Goal: Task Accomplishment & Management: Use online tool/utility

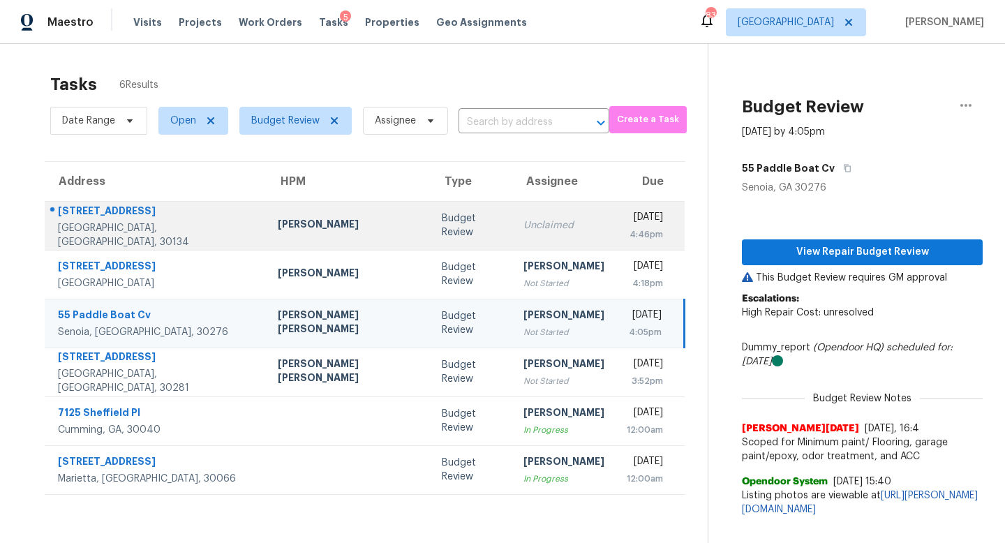
scroll to position [44, 0]
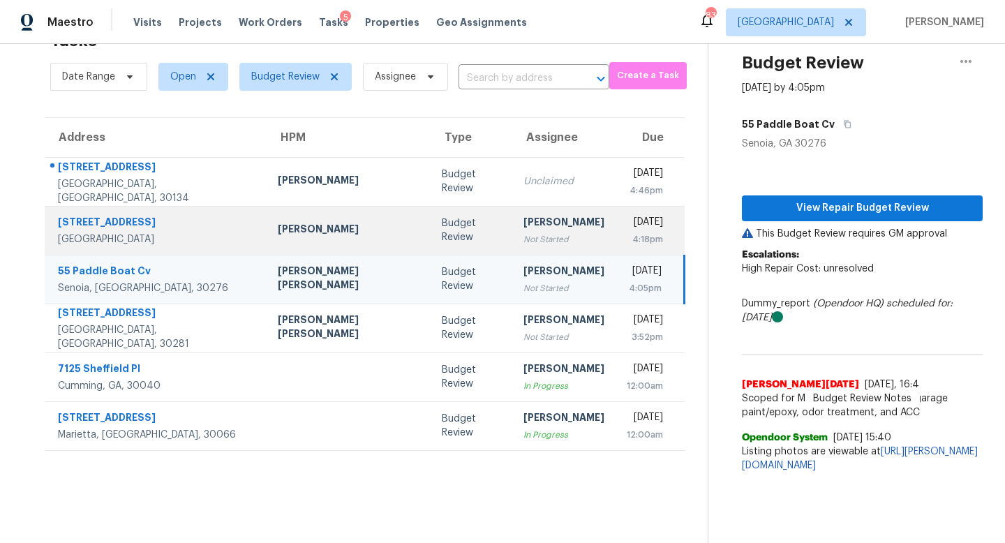
click at [523, 236] on div "Not Started" at bounding box center [563, 239] width 81 height 14
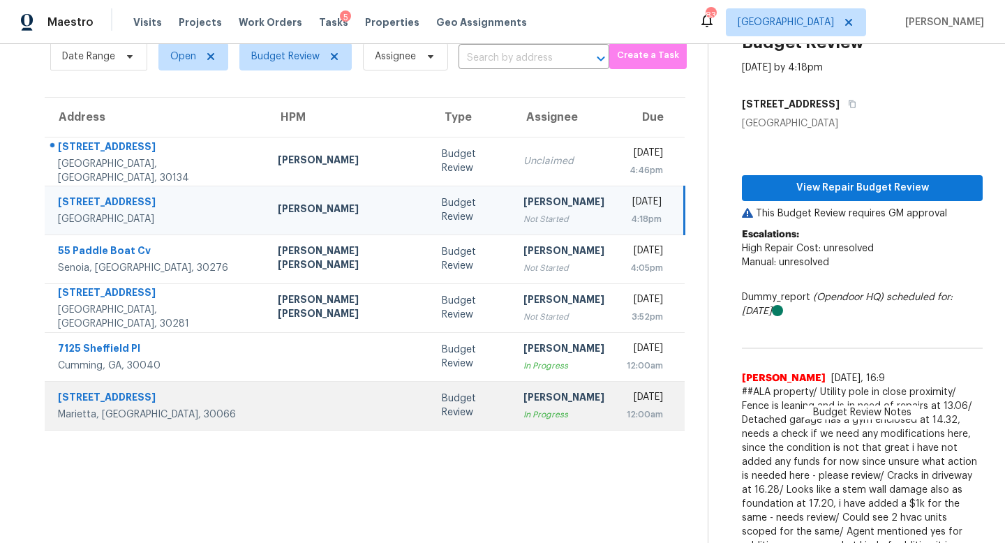
click at [442, 403] on div "Budget Review" at bounding box center [471, 406] width 59 height 28
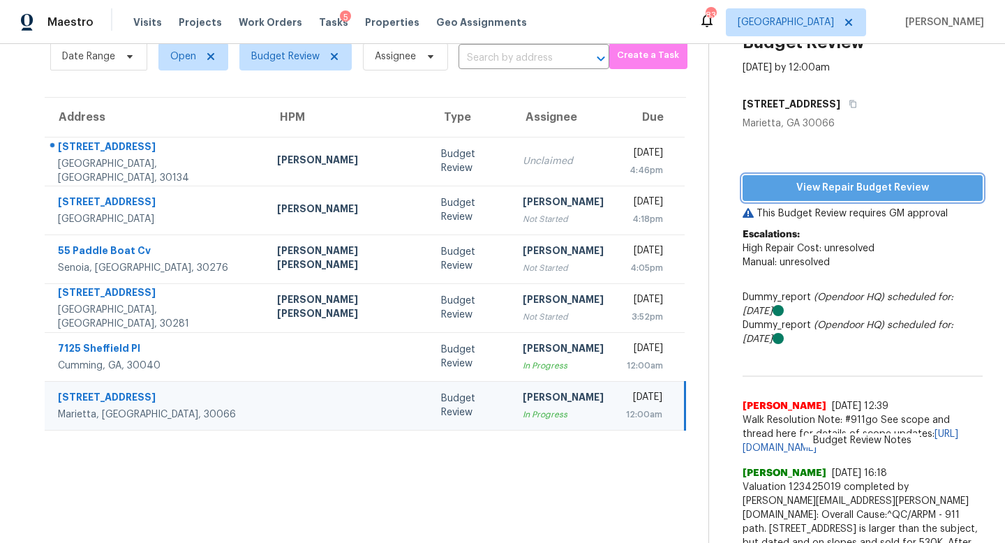
click at [860, 193] on span "View Repair Budget Review" at bounding box center [863, 187] width 218 height 17
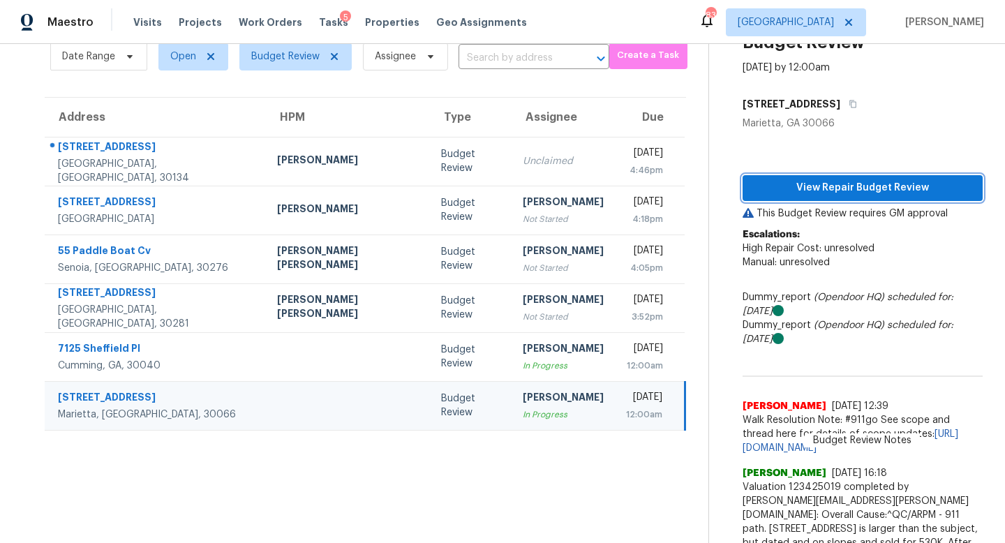
scroll to position [0, 0]
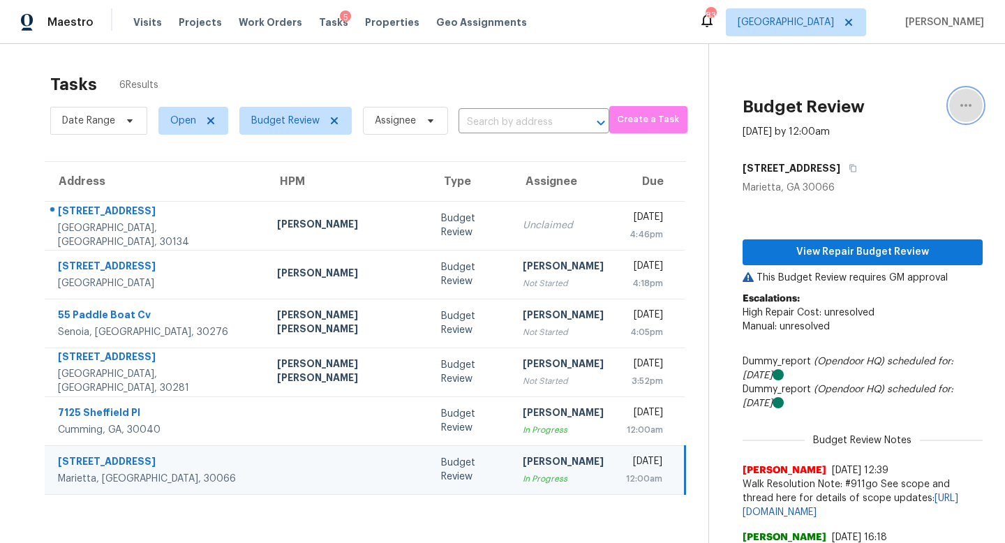
click at [970, 103] on icon "button" at bounding box center [966, 105] width 17 height 17
click at [878, 110] on div "Unclaim this task" at bounding box center [886, 108] width 109 height 14
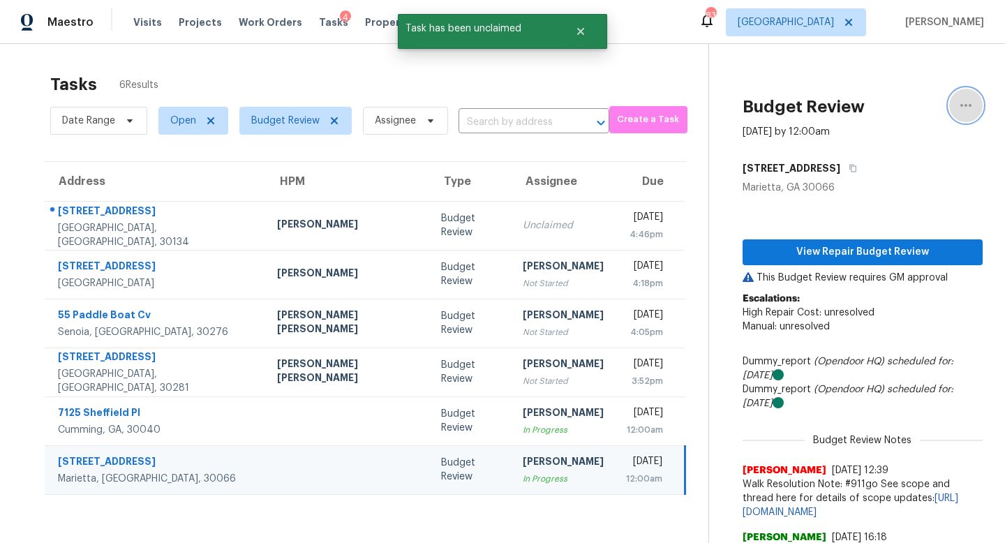
click at [969, 110] on icon "button" at bounding box center [966, 105] width 17 height 17
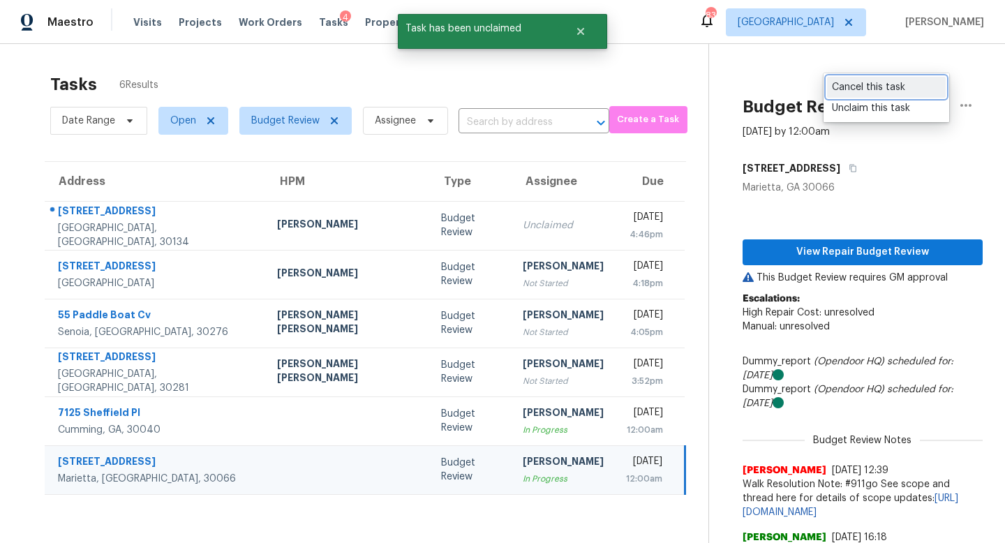
click at [890, 89] on div "Cancel this task" at bounding box center [886, 87] width 109 height 14
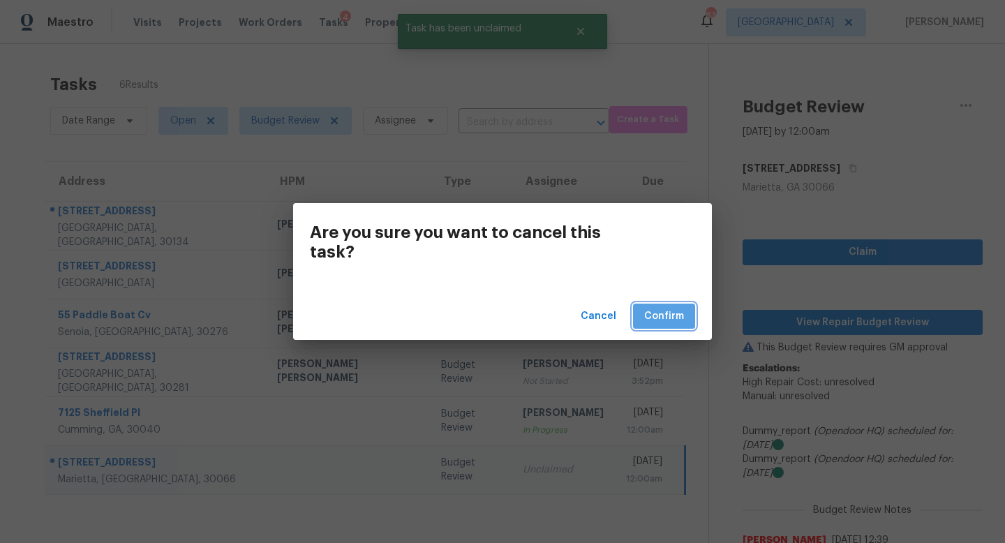
click at [665, 317] on span "Confirm" at bounding box center [664, 316] width 40 height 17
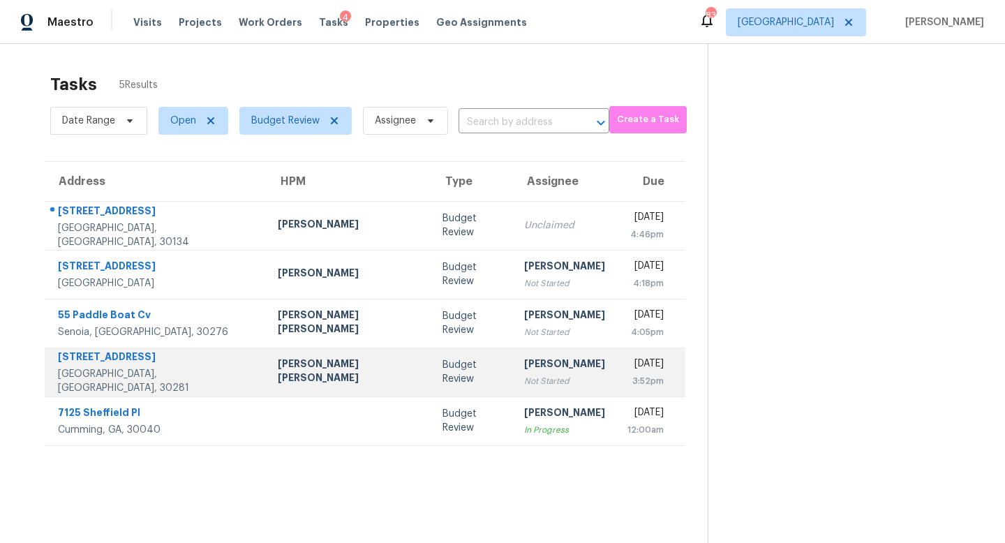
click at [334, 373] on td "[PERSON_NAME] [PERSON_NAME]" at bounding box center [349, 372] width 165 height 49
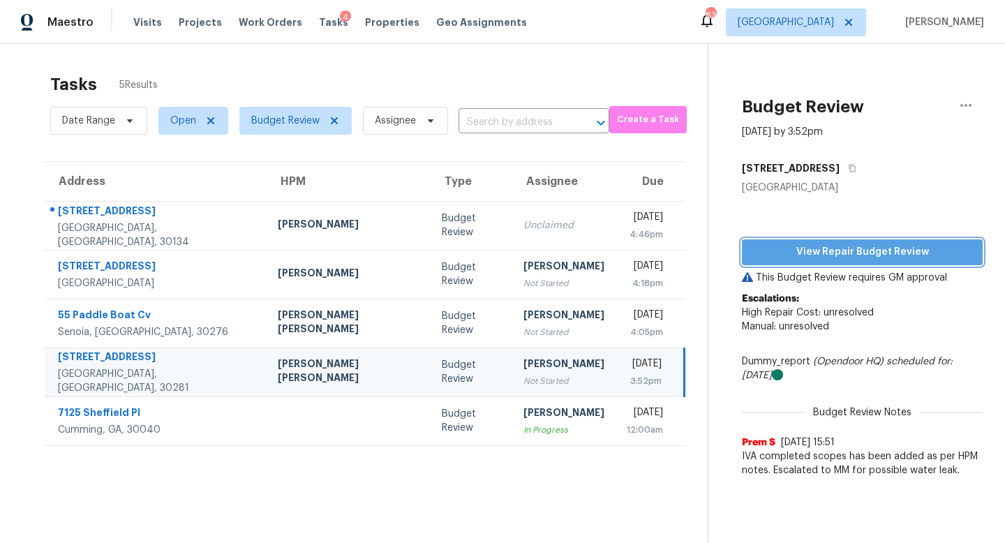
click at [794, 254] on span "View Repair Budget Review" at bounding box center [862, 252] width 218 height 17
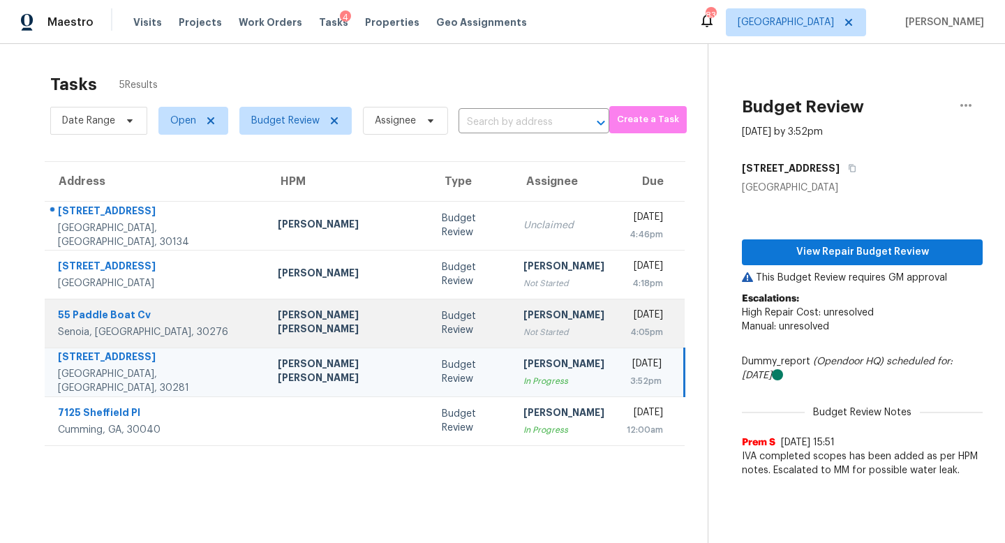
click at [523, 327] on div "Not Started" at bounding box center [563, 332] width 81 height 14
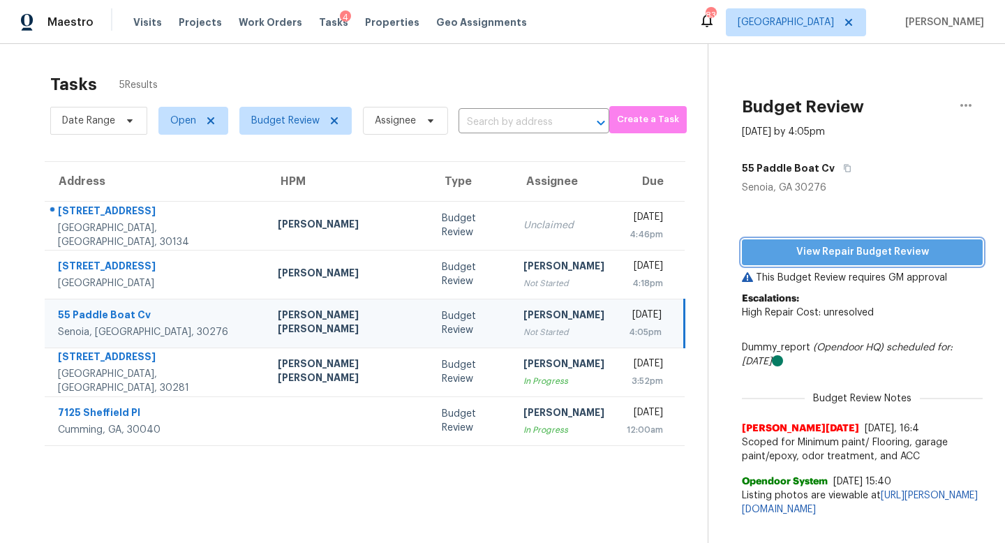
click at [833, 255] on span "View Repair Budget Review" at bounding box center [862, 252] width 218 height 17
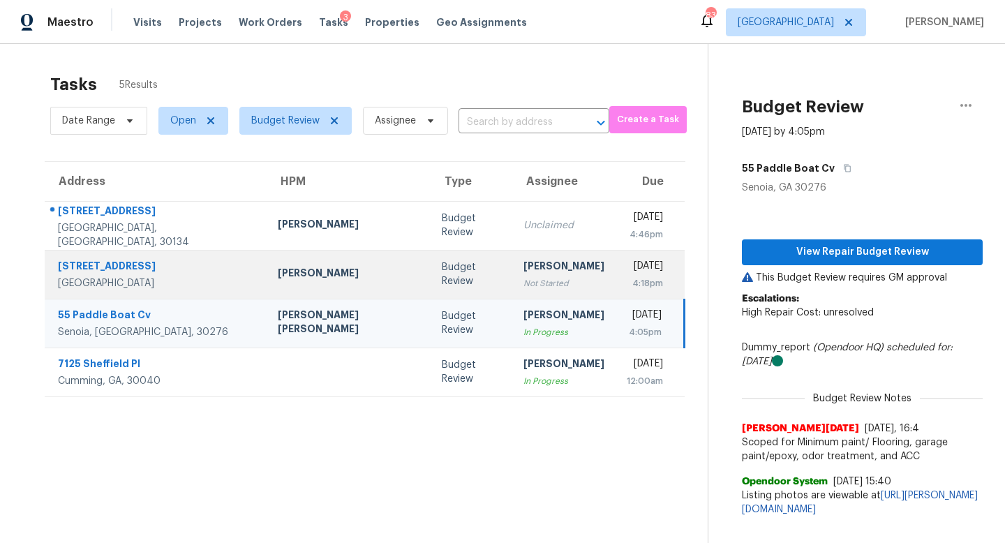
click at [523, 271] on div "[PERSON_NAME]" at bounding box center [563, 267] width 81 height 17
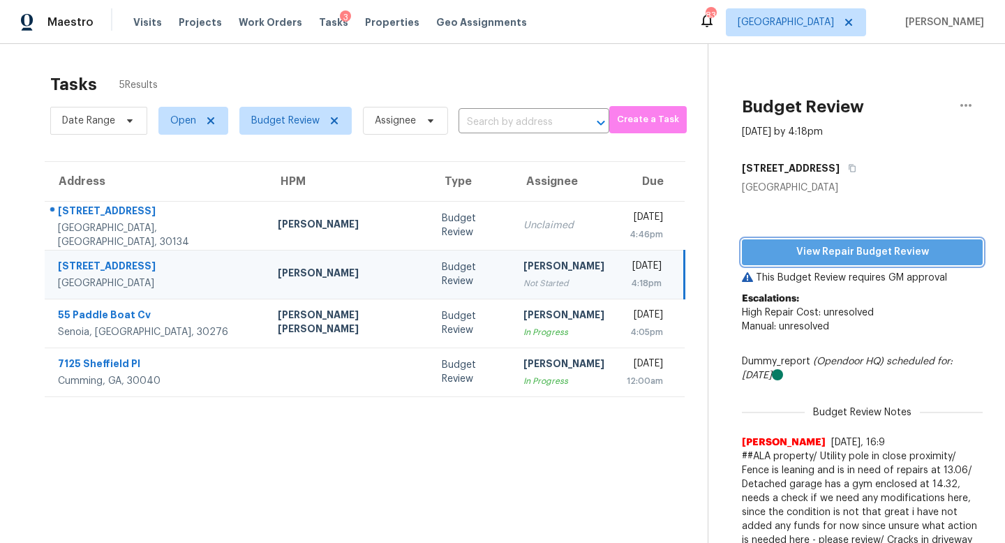
click at [837, 251] on span "View Repair Budget Review" at bounding box center [862, 252] width 218 height 17
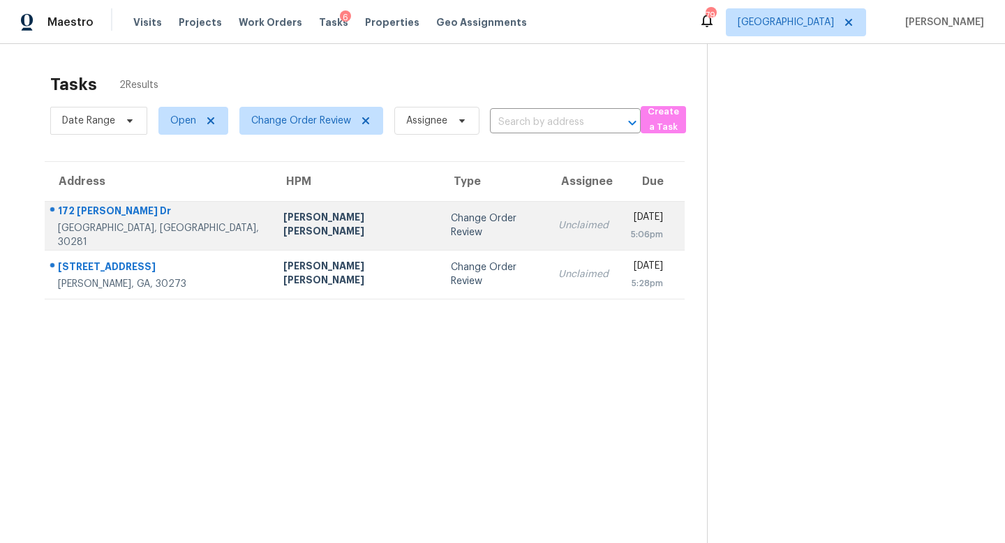
click at [337, 223] on td "[PERSON_NAME] [PERSON_NAME]" at bounding box center [356, 225] width 168 height 49
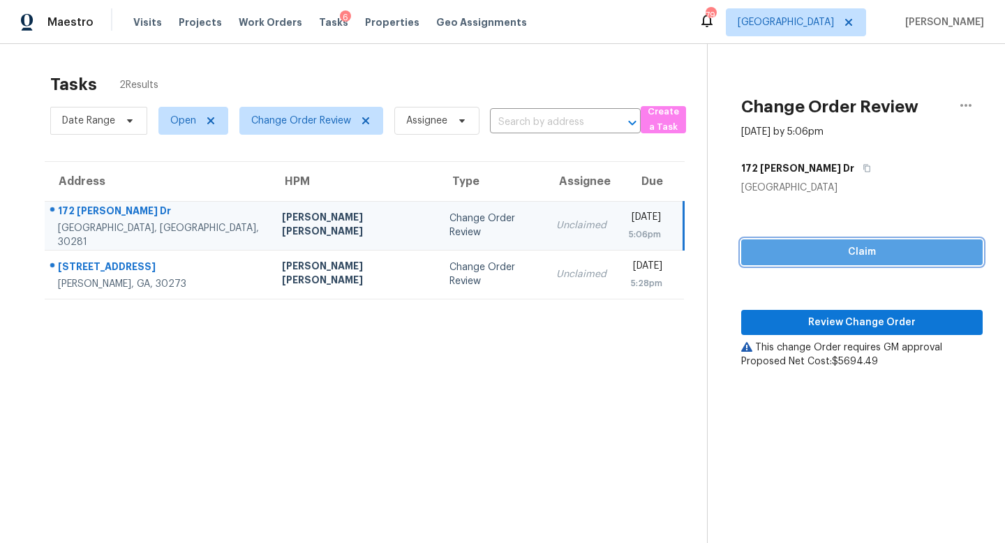
click at [766, 248] on span "Claim" at bounding box center [861, 252] width 219 height 17
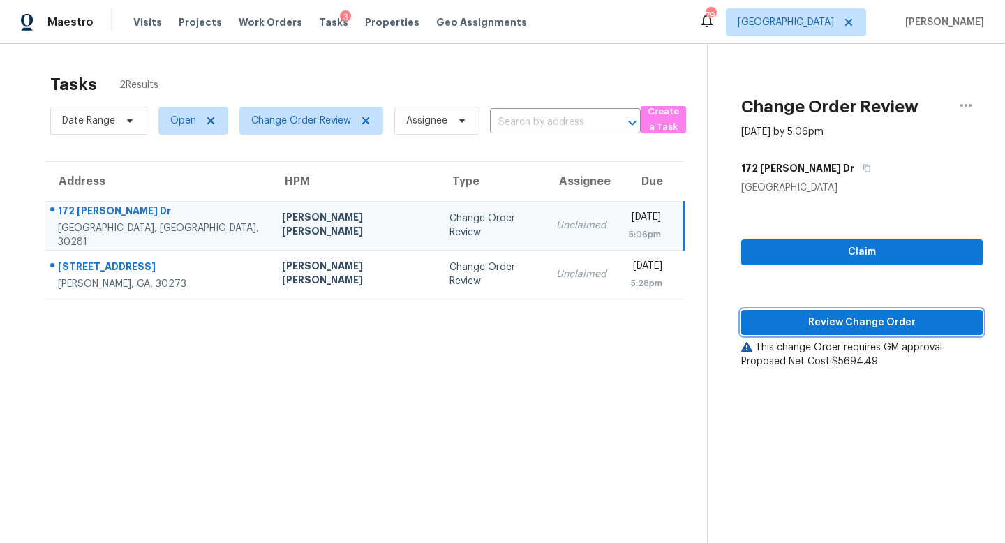
click at [778, 314] on span "Review Change Order" at bounding box center [861, 322] width 219 height 17
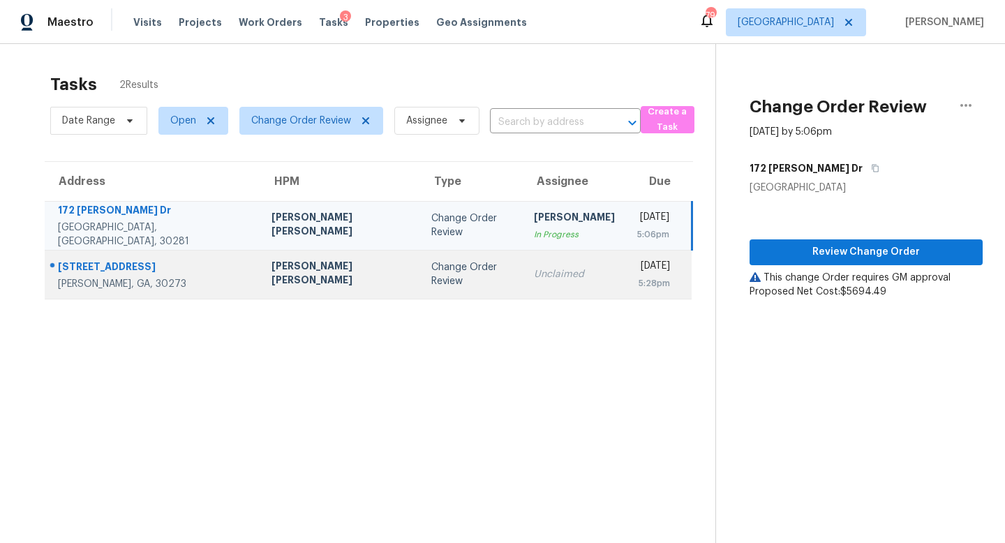
click at [284, 282] on div "[PERSON_NAME] [PERSON_NAME]" at bounding box center [341, 274] width 138 height 31
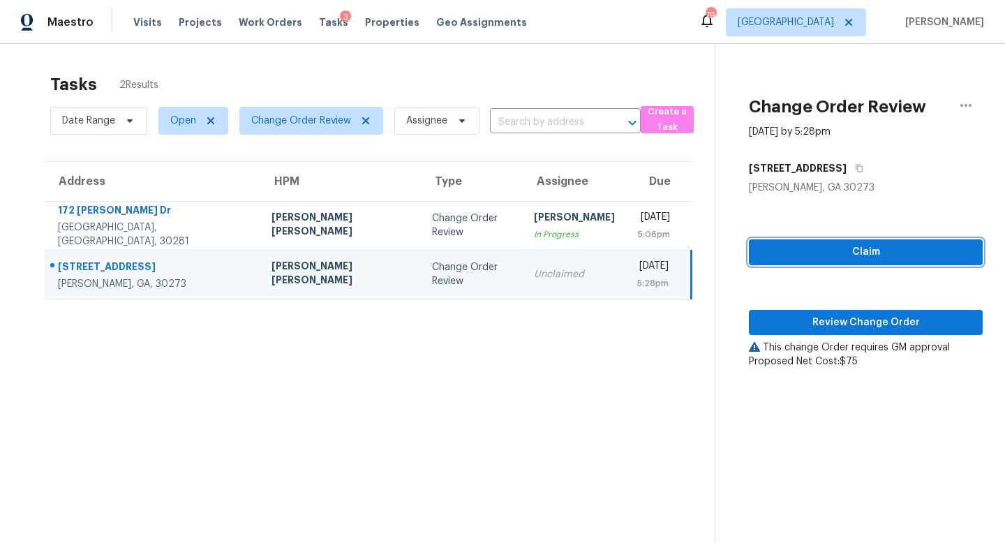
click at [787, 258] on span "Claim" at bounding box center [865, 252] width 211 height 17
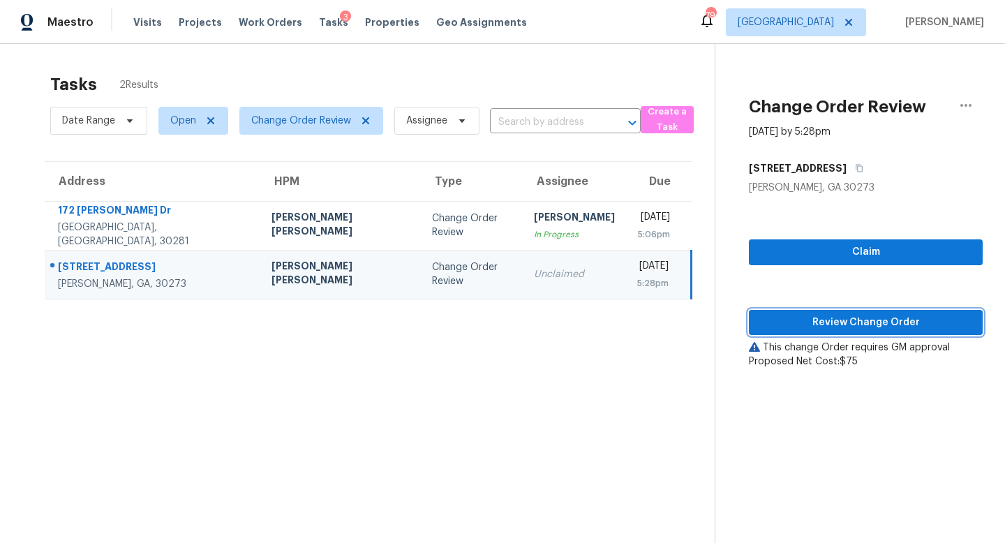
click at [787, 320] on span "Review Change Order" at bounding box center [865, 322] width 211 height 17
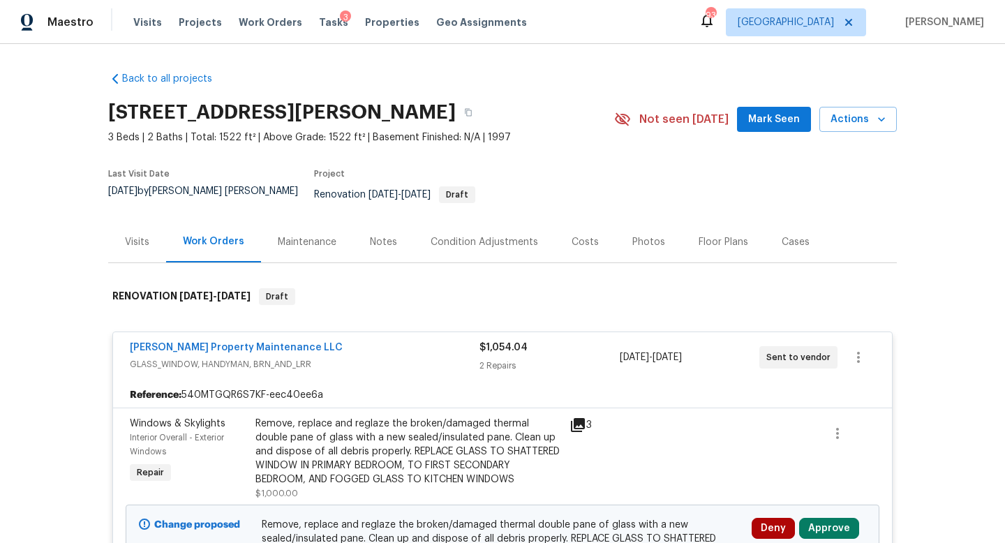
scroll to position [210, 0]
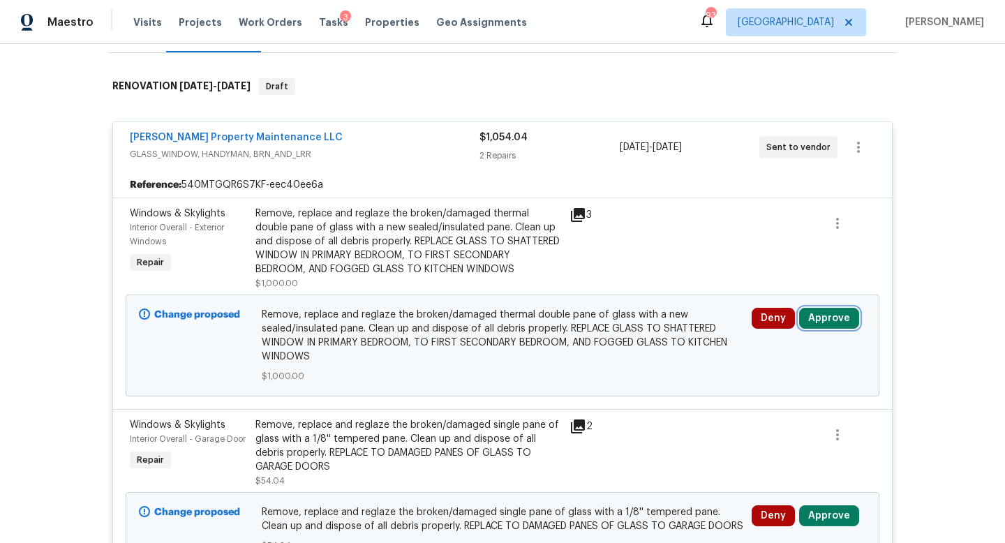
click at [824, 308] on button "Approve" at bounding box center [829, 318] width 60 height 21
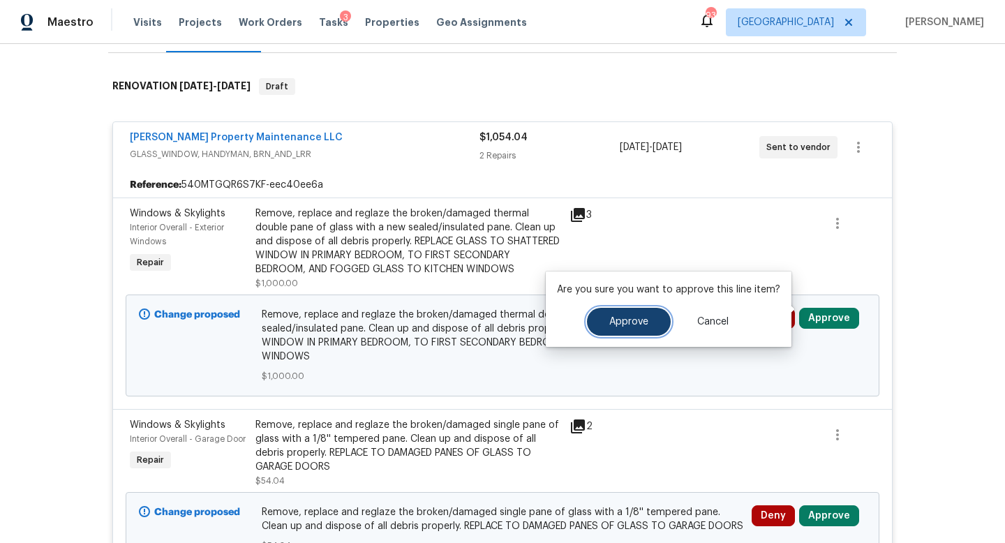
click at [654, 327] on button "Approve" at bounding box center [629, 322] width 84 height 28
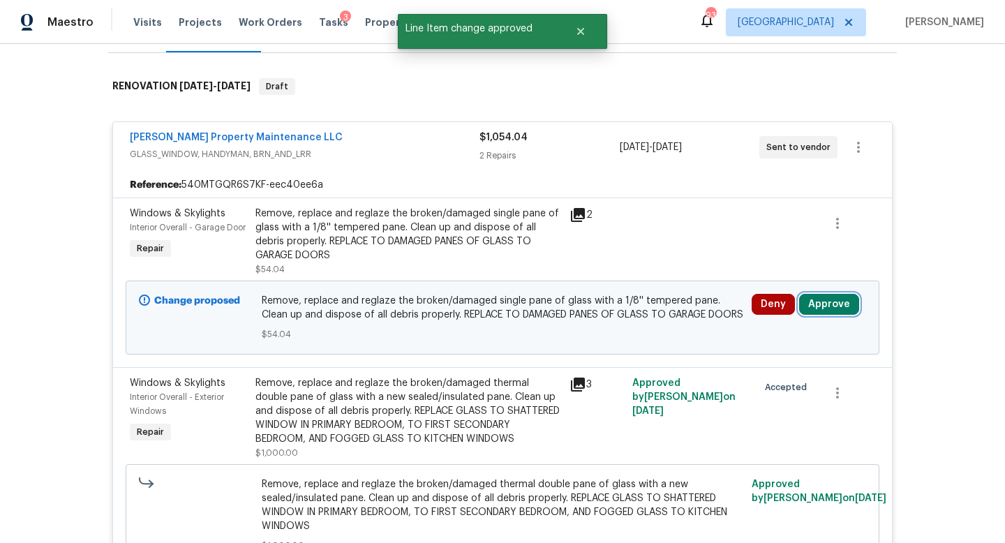
click at [813, 294] on button "Approve" at bounding box center [829, 304] width 60 height 21
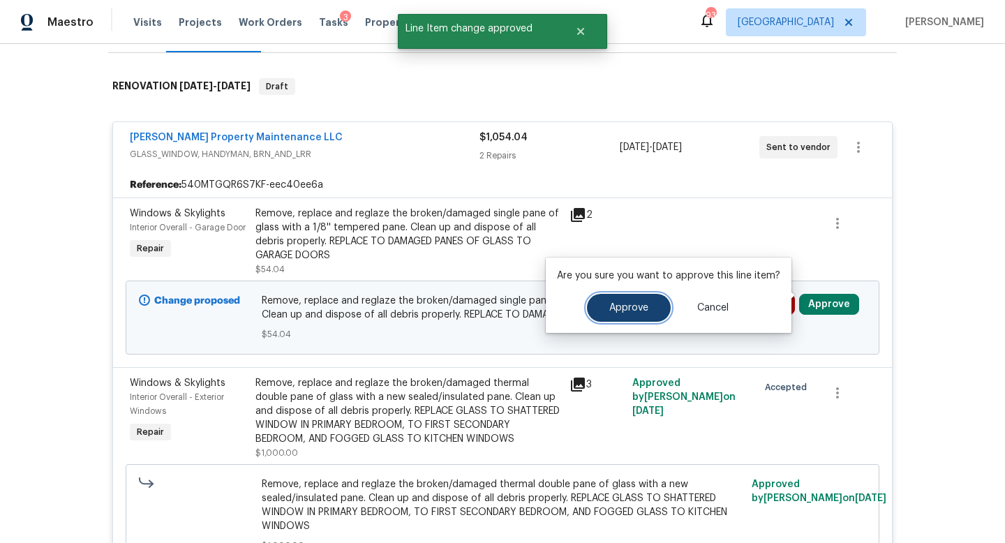
click at [639, 315] on button "Approve" at bounding box center [629, 308] width 84 height 28
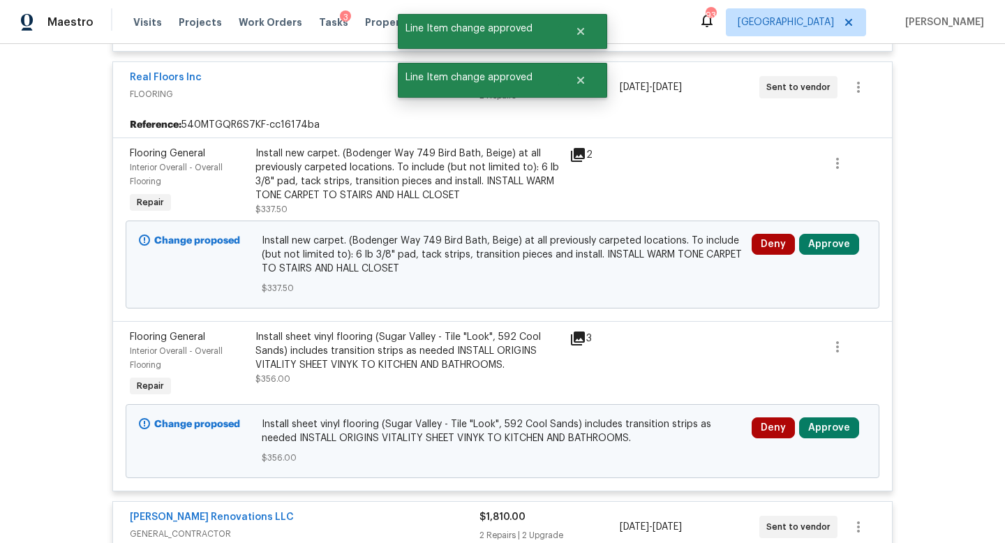
scroll to position [805, 0]
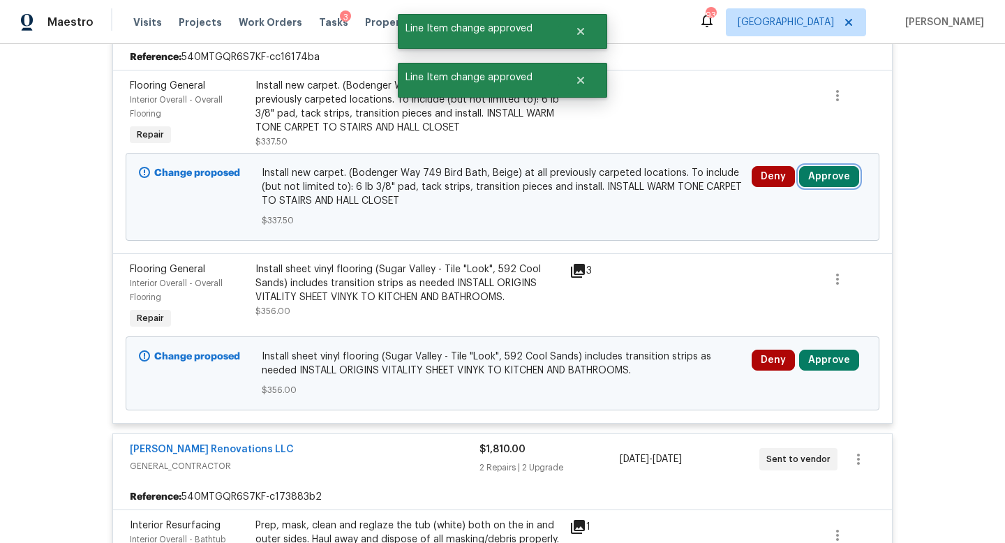
click at [823, 174] on button "Approve" at bounding box center [829, 176] width 60 height 21
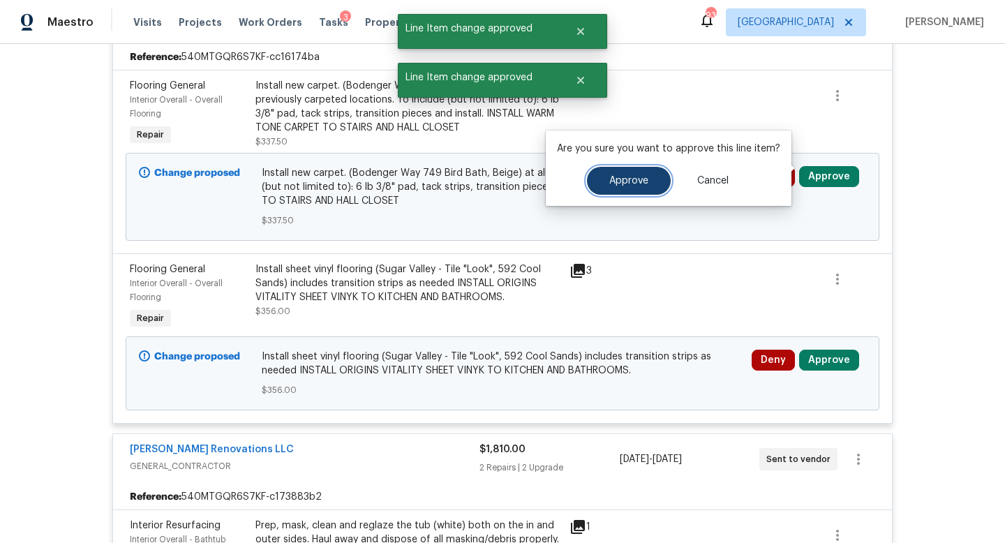
click at [650, 190] on button "Approve" at bounding box center [629, 181] width 84 height 28
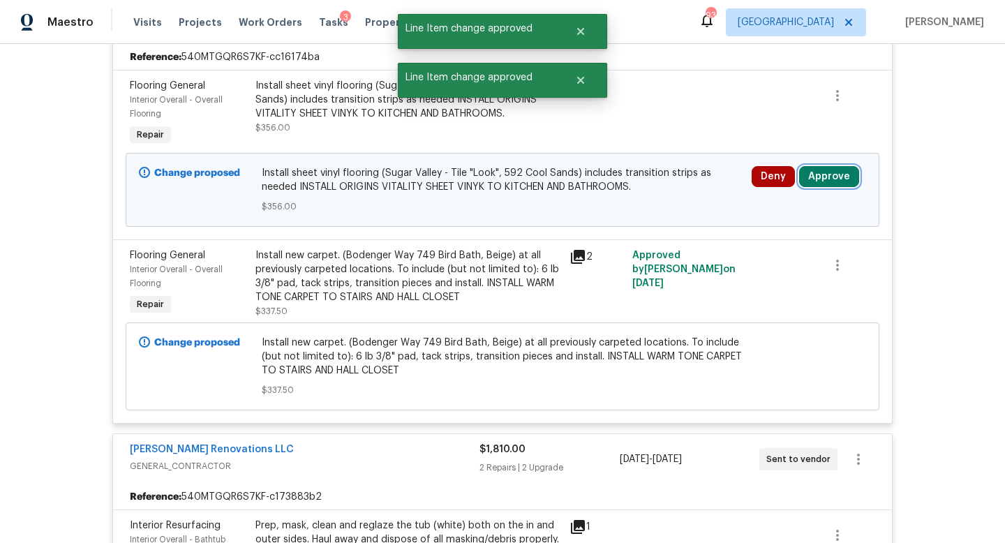
click at [816, 177] on button "Approve" at bounding box center [829, 176] width 60 height 21
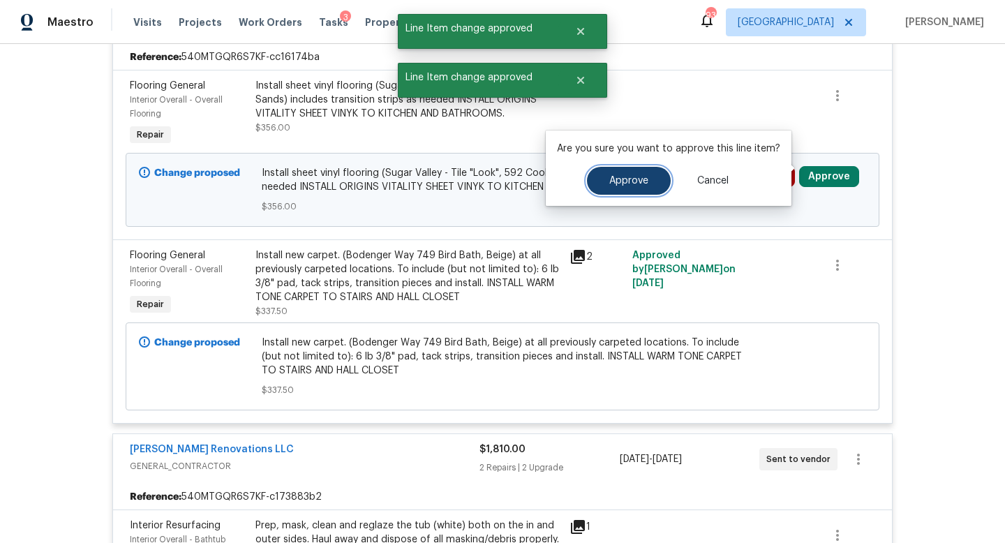
click at [654, 188] on button "Approve" at bounding box center [629, 181] width 84 height 28
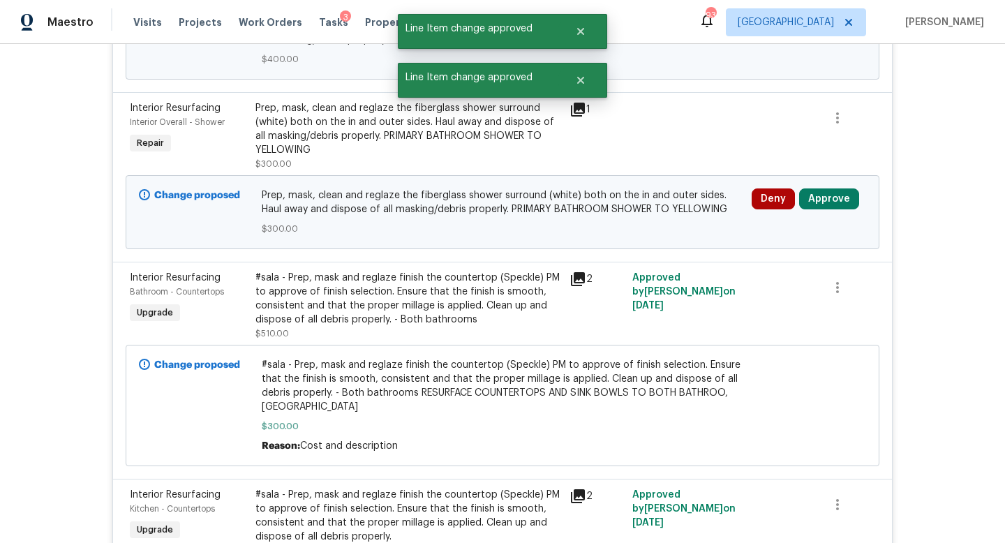
scroll to position [1376, 0]
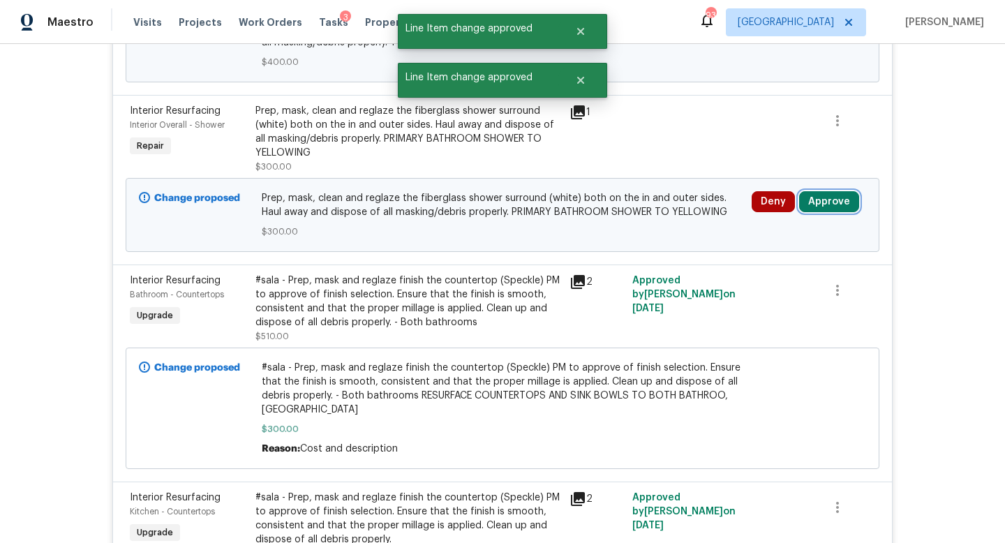
click at [831, 199] on button "Approve" at bounding box center [829, 201] width 60 height 21
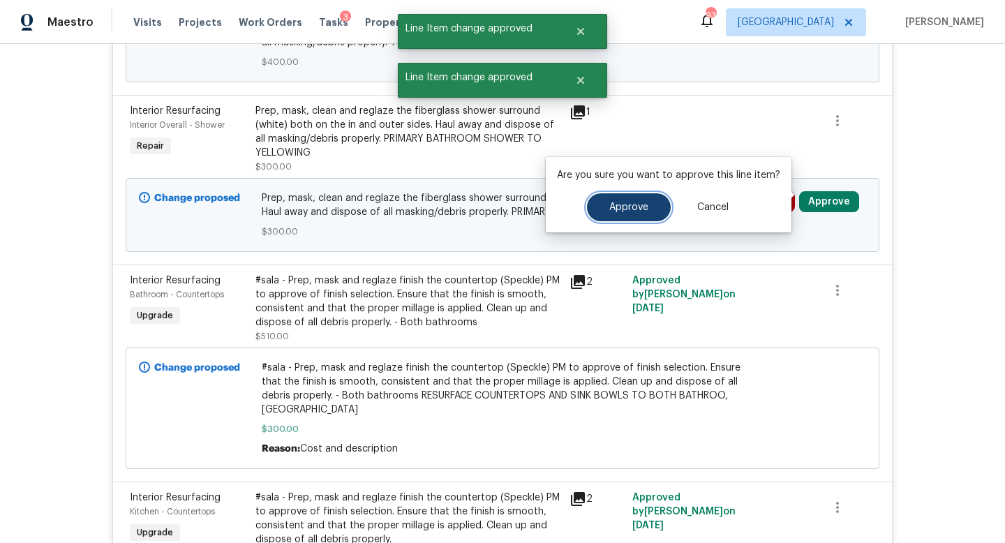
click at [658, 209] on button "Approve" at bounding box center [629, 207] width 84 height 28
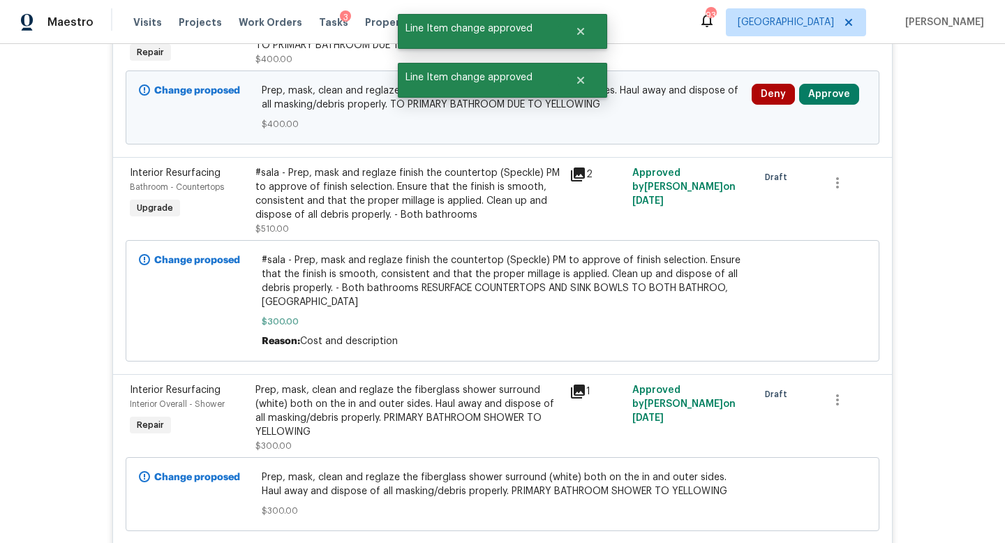
scroll to position [2014, 0]
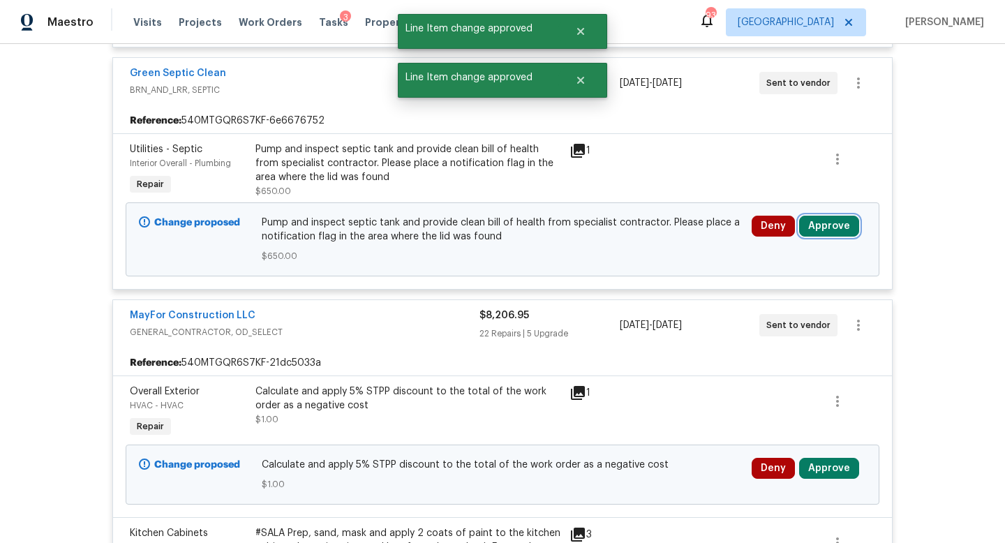
click at [837, 216] on button "Approve" at bounding box center [829, 226] width 60 height 21
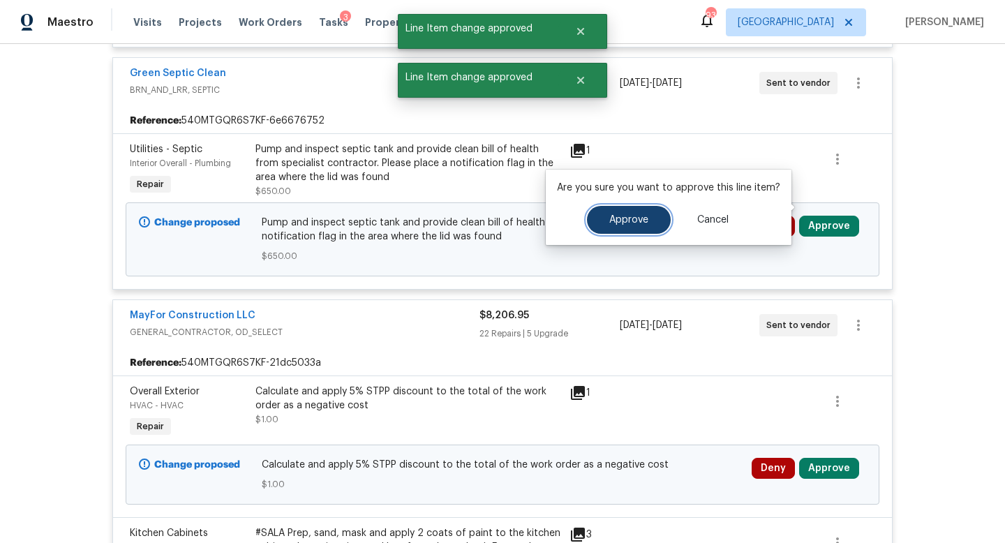
click at [637, 223] on span "Approve" at bounding box center [628, 220] width 39 height 10
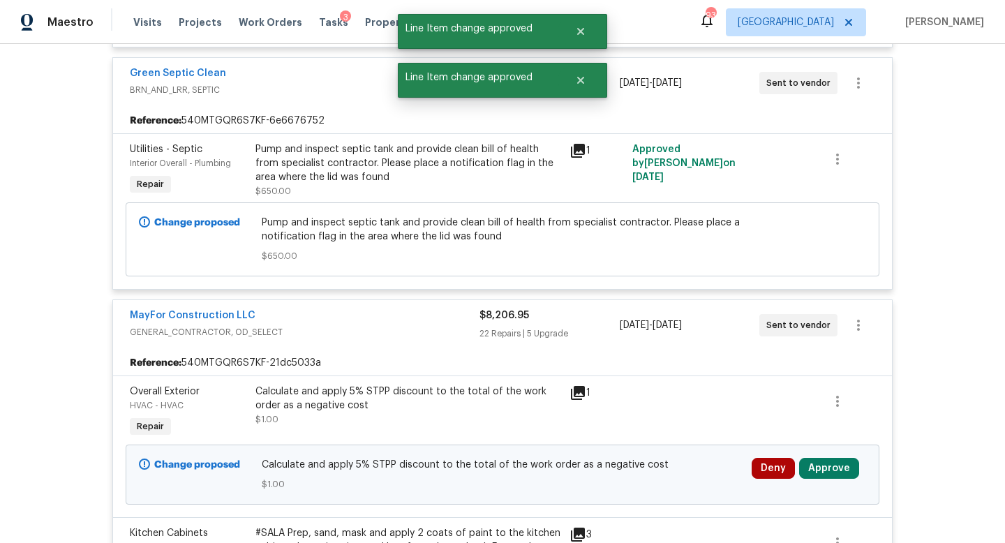
click at [811, 454] on div "Deny Approve" at bounding box center [809, 475] width 123 height 42
click at [811, 458] on button "Approve" at bounding box center [829, 468] width 60 height 21
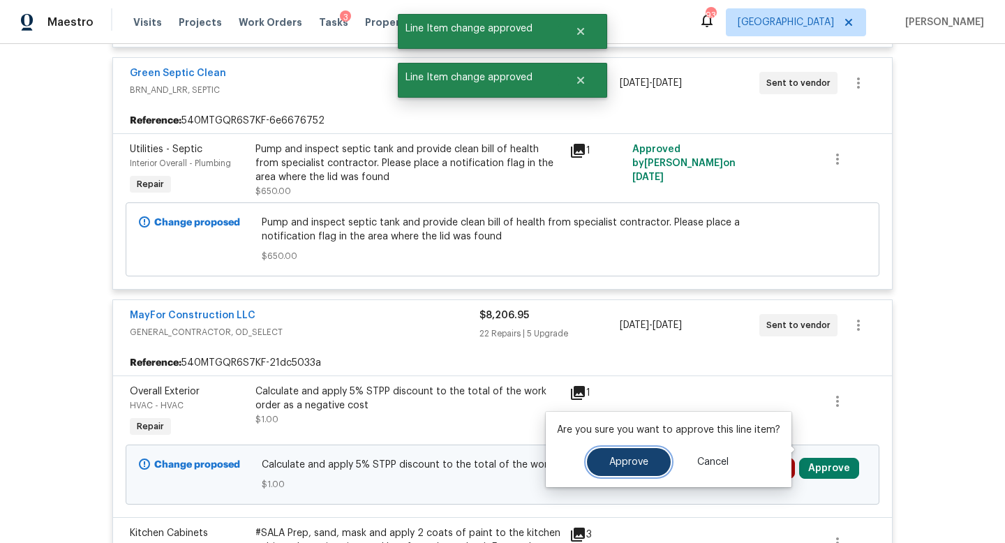
click at [657, 456] on button "Approve" at bounding box center [629, 462] width 84 height 28
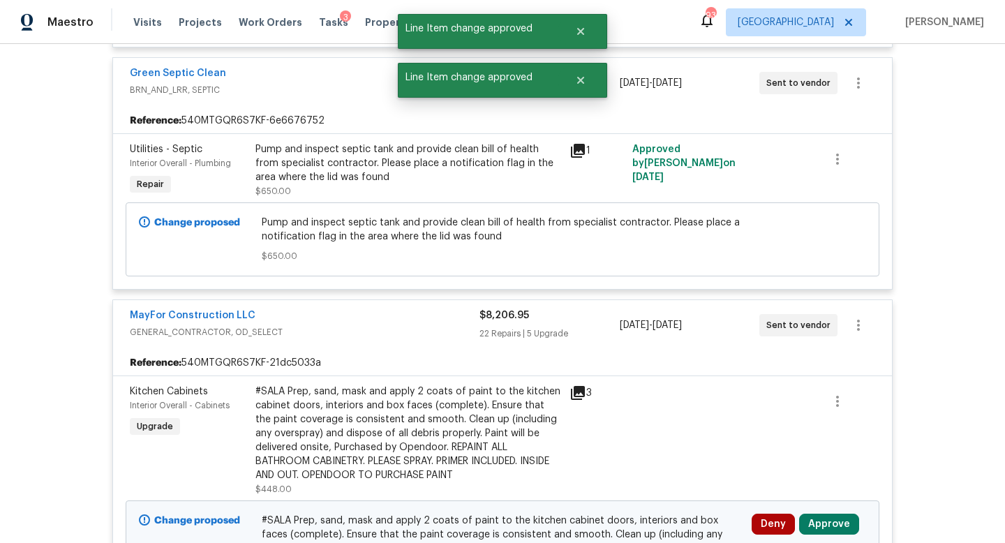
scroll to position [2210, 0]
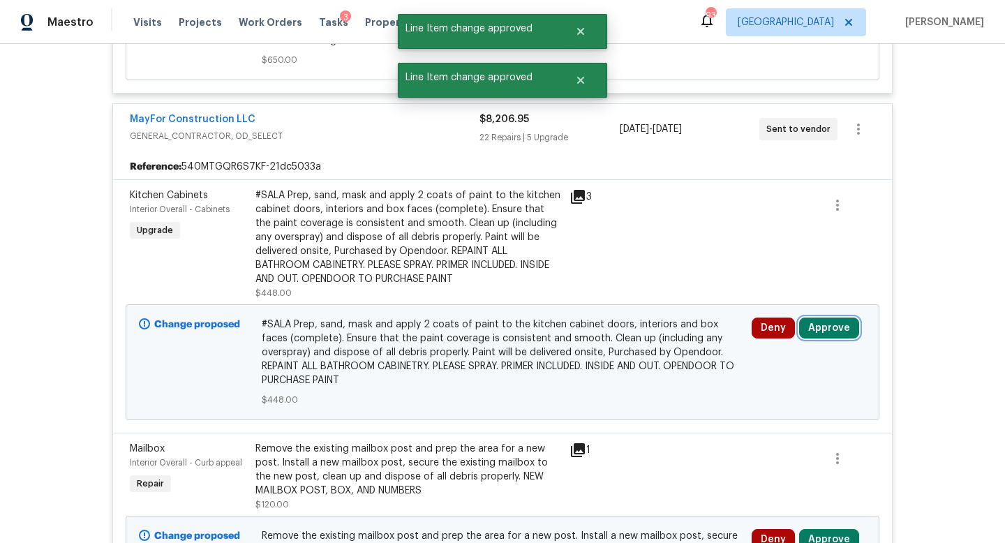
click at [815, 318] on button "Approve" at bounding box center [829, 328] width 60 height 21
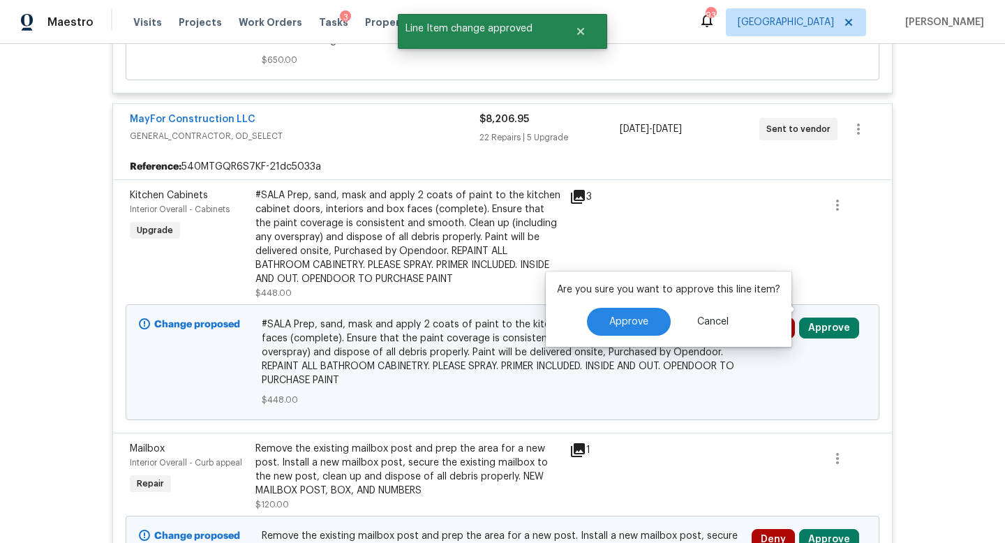
click at [651, 336] on div "Are you sure you want to approve this line item? Approve Cancel" at bounding box center [669, 309] width 246 height 75
click at [645, 326] on span "Approve" at bounding box center [628, 322] width 39 height 10
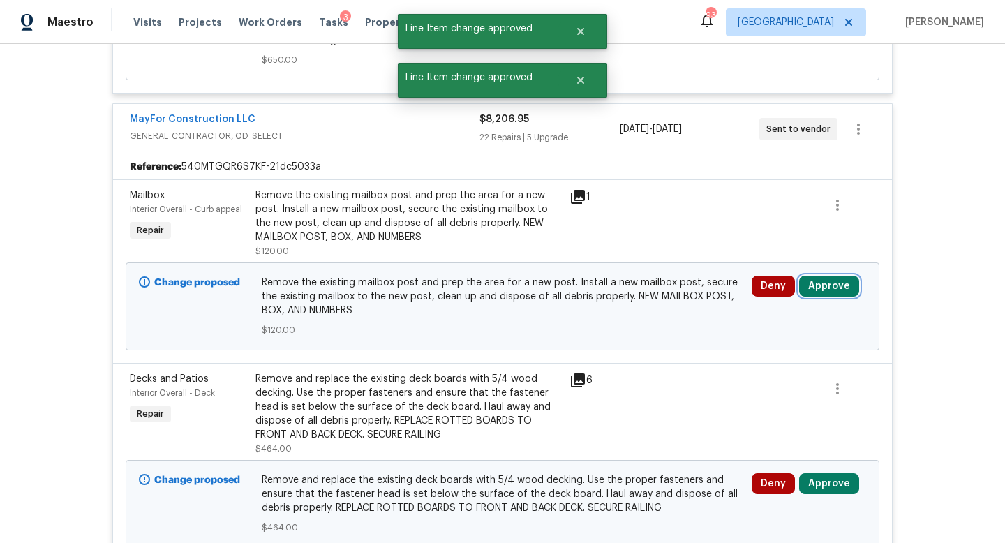
click at [824, 276] on button "Approve" at bounding box center [829, 286] width 60 height 21
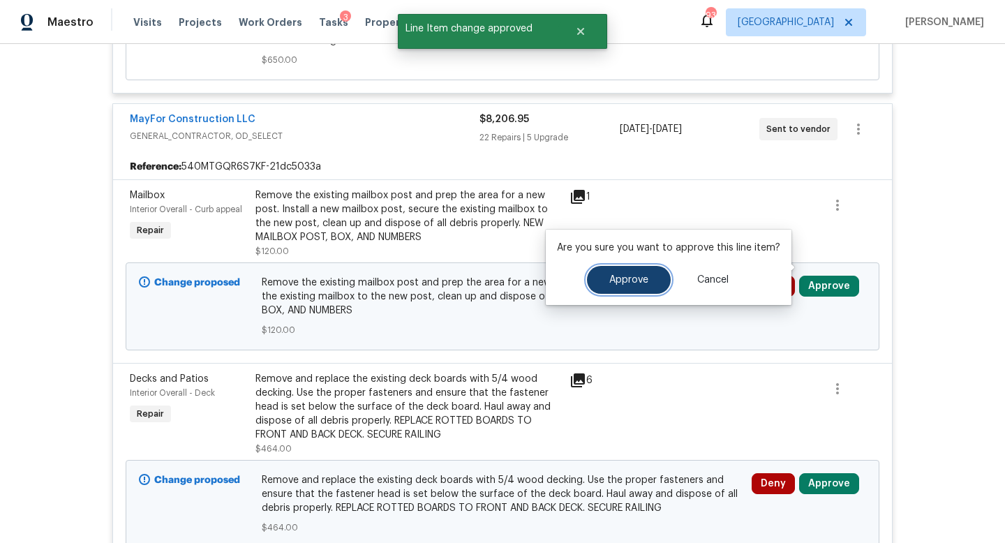
click at [634, 270] on button "Approve" at bounding box center [629, 280] width 84 height 28
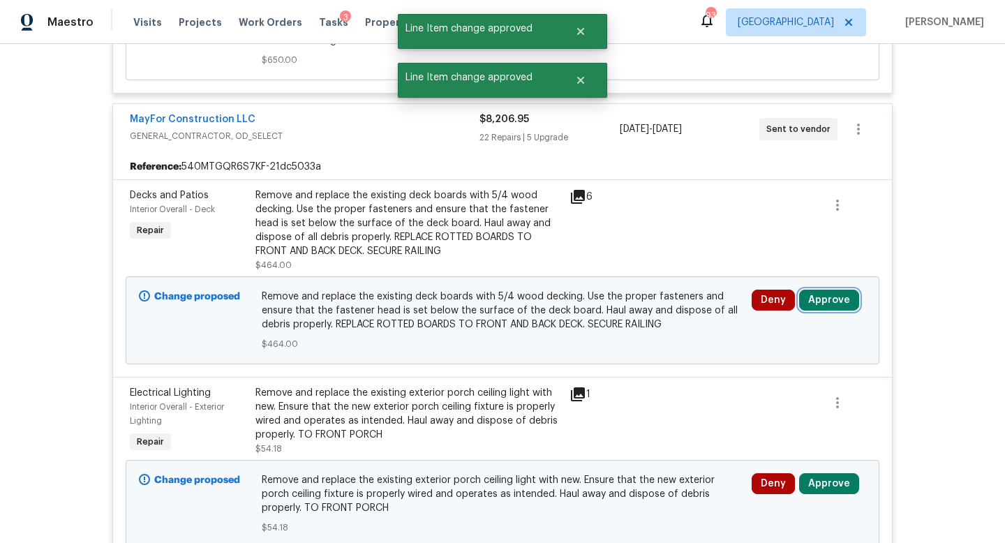
click at [833, 290] on button "Approve" at bounding box center [829, 300] width 60 height 21
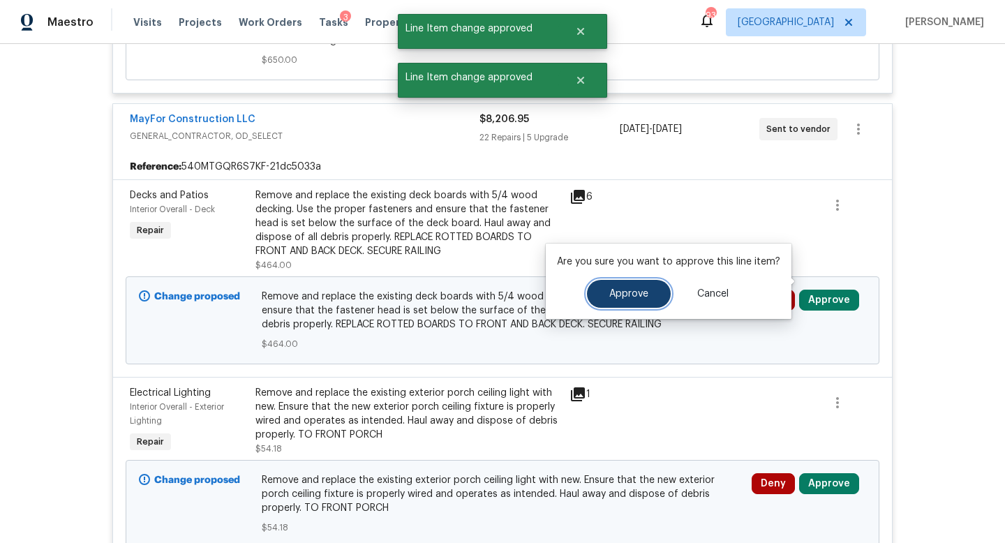
click at [623, 307] on button "Approve" at bounding box center [629, 294] width 84 height 28
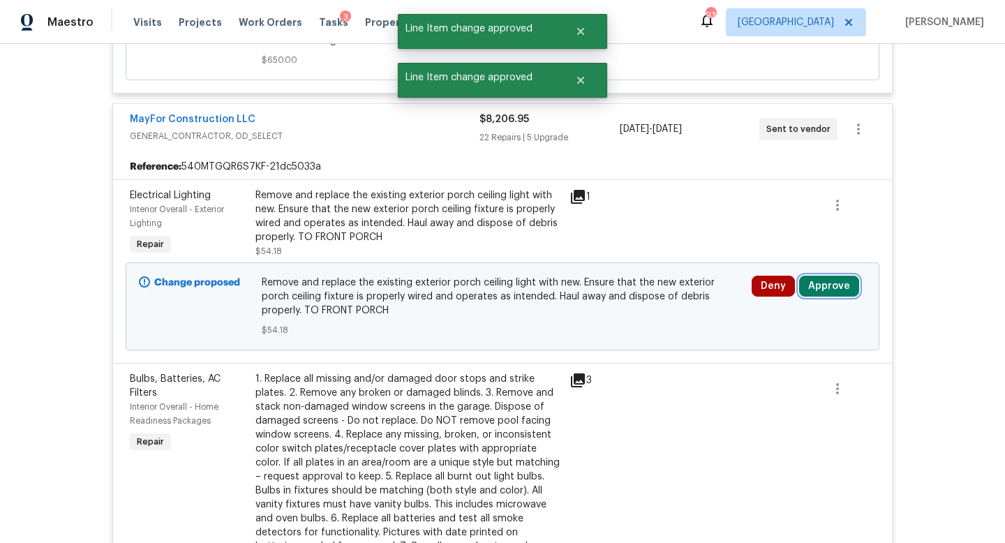
click at [816, 276] on button "Approve" at bounding box center [829, 286] width 60 height 21
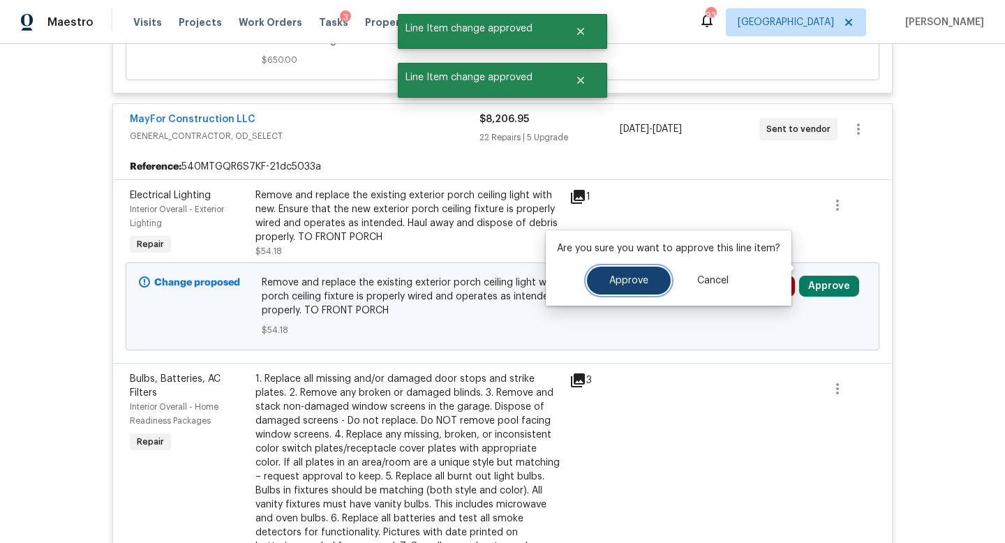
click at [609, 285] on span "Approve" at bounding box center [628, 281] width 39 height 10
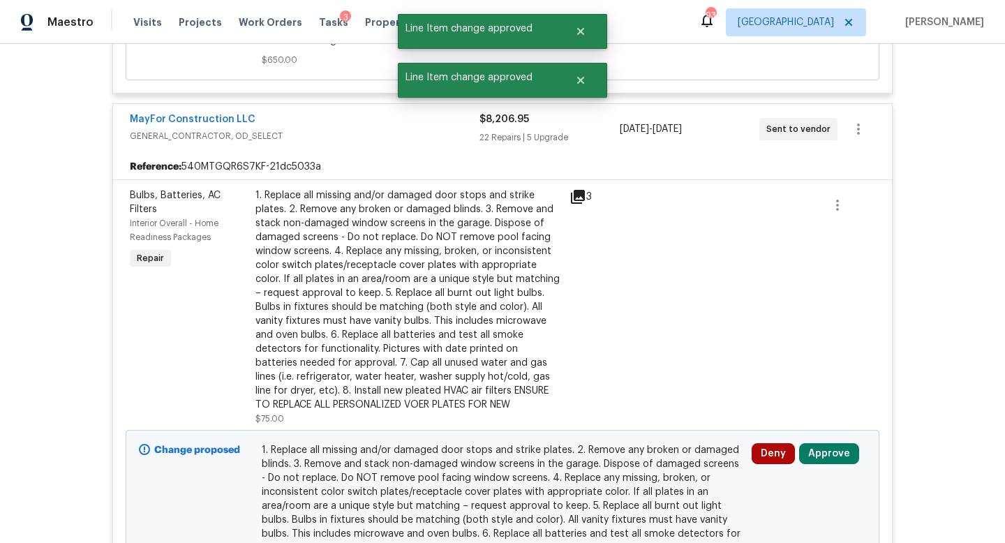
scroll to position [2338, 0]
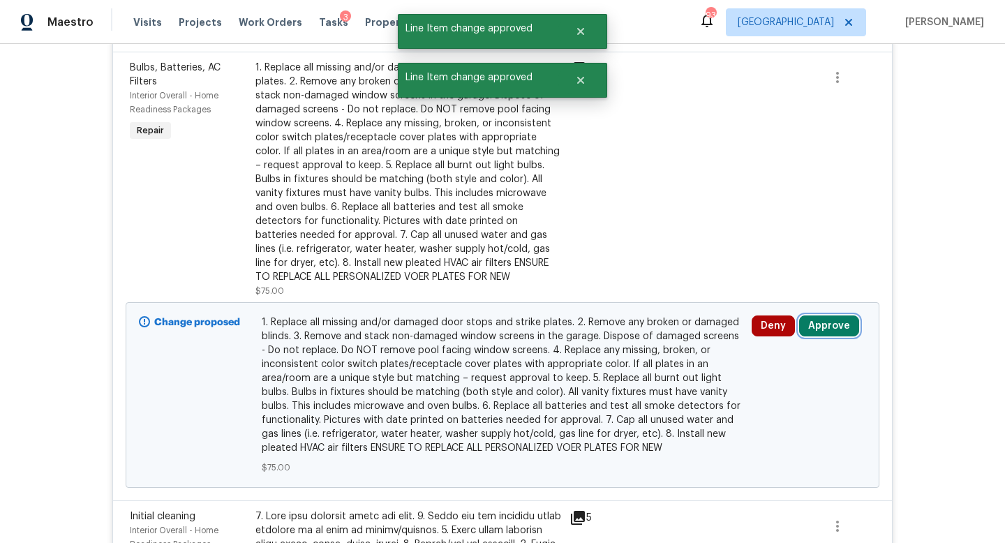
click at [825, 315] on button "Approve" at bounding box center [829, 325] width 60 height 21
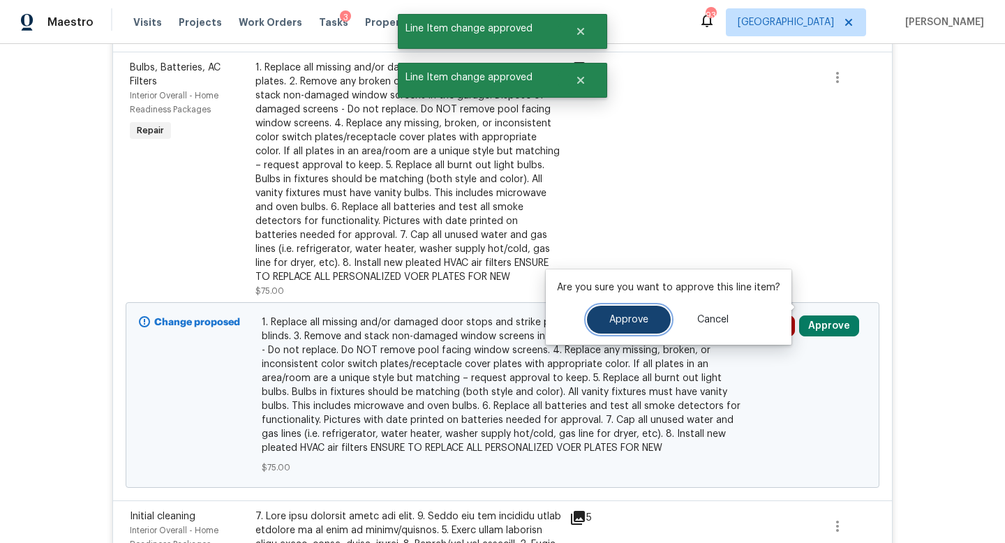
click at [627, 320] on span "Approve" at bounding box center [628, 320] width 39 height 10
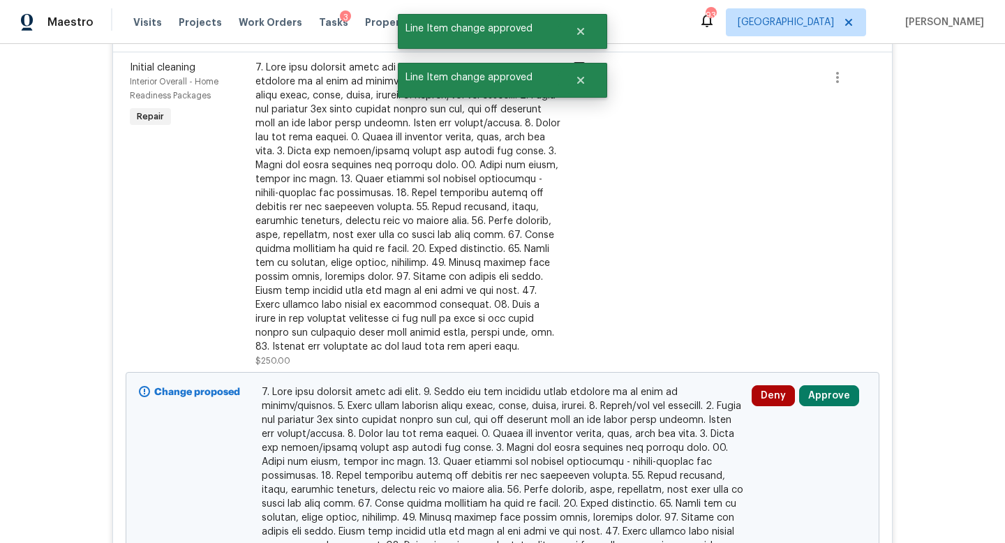
scroll to position [2394, 0]
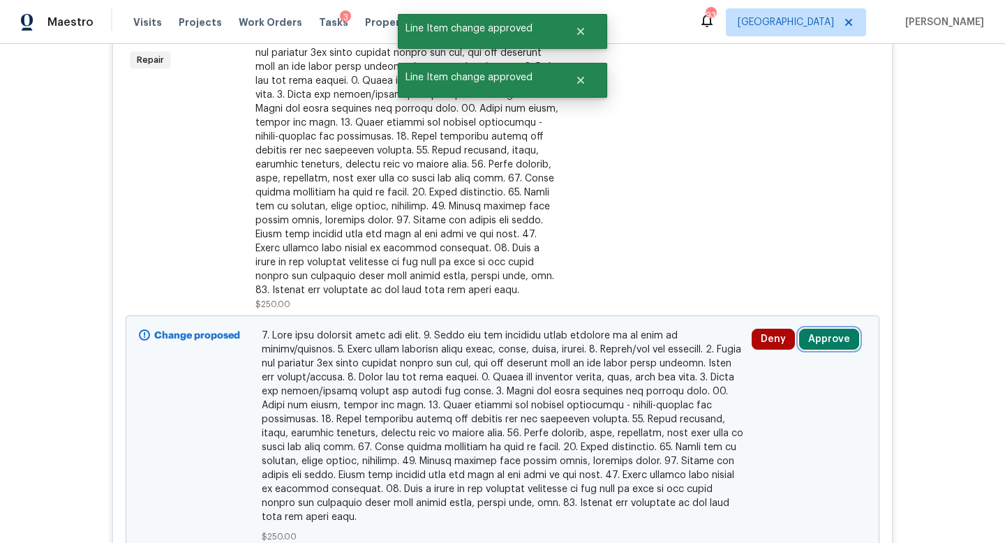
click at [826, 329] on button "Approve" at bounding box center [829, 339] width 60 height 21
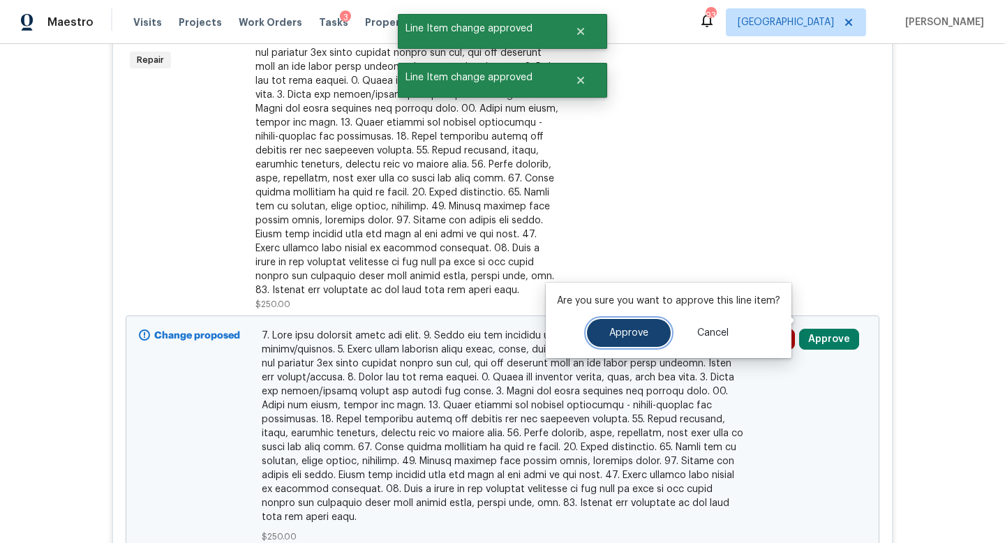
click at [634, 324] on button "Approve" at bounding box center [629, 333] width 84 height 28
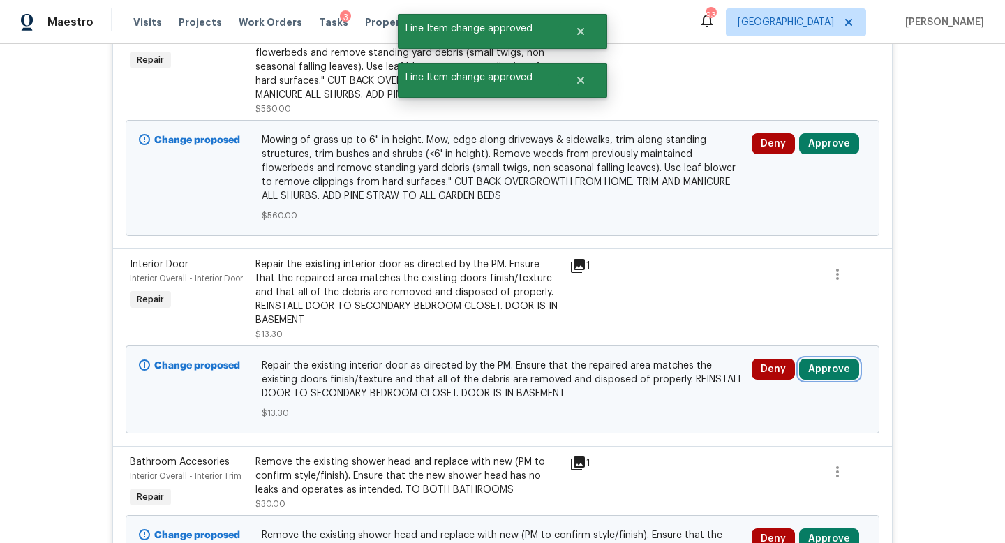
click at [820, 359] on button "Approve" at bounding box center [829, 369] width 60 height 21
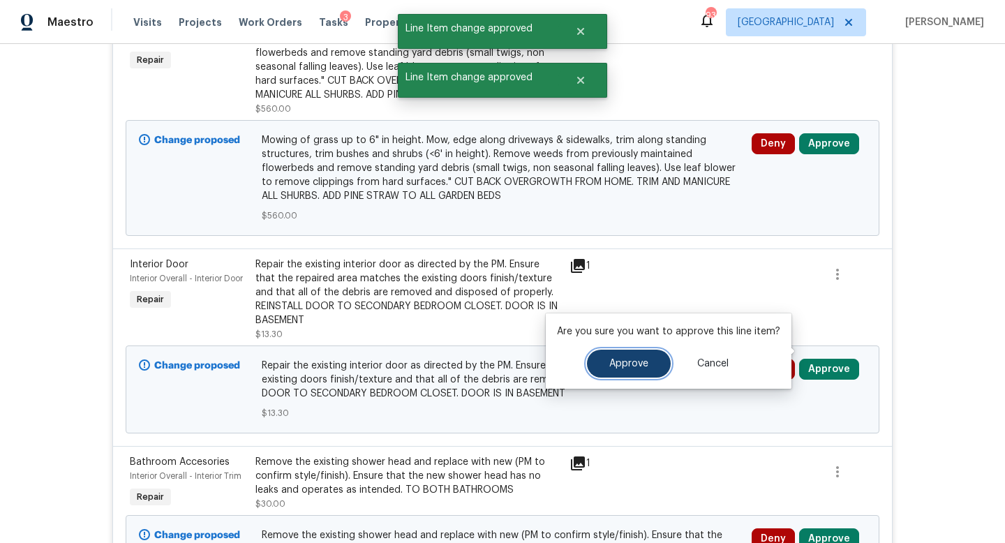
click at [635, 362] on span "Approve" at bounding box center [628, 364] width 39 height 10
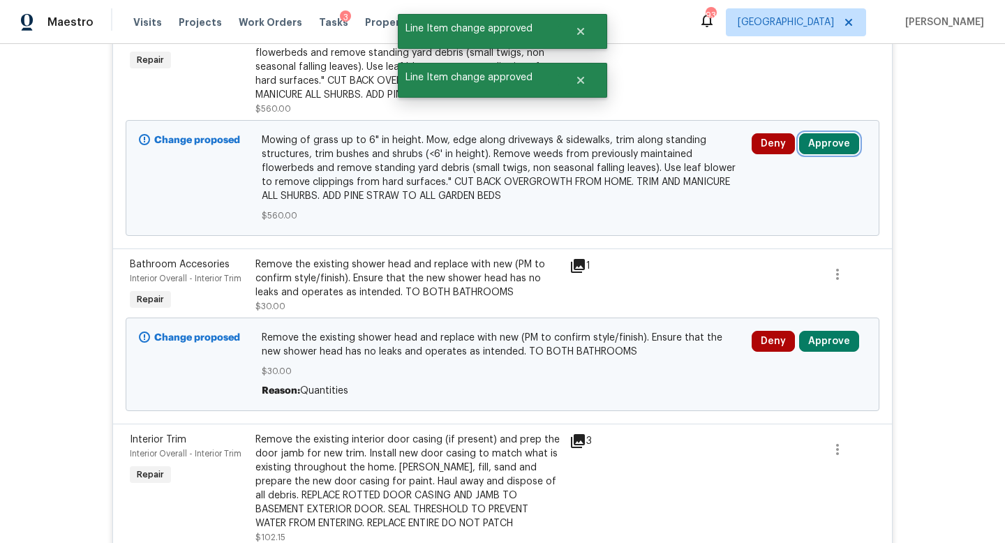
click at [819, 133] on button "Approve" at bounding box center [829, 143] width 60 height 21
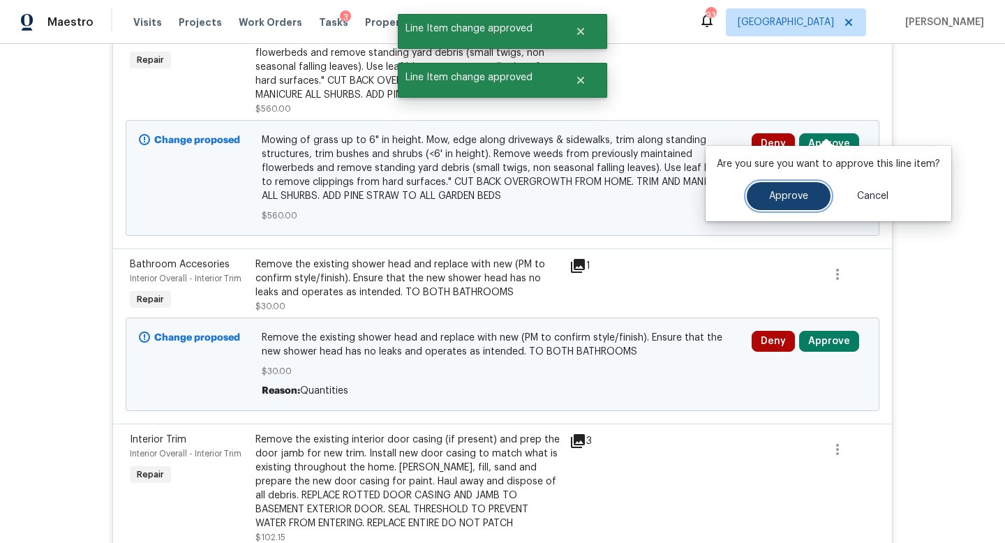
click at [784, 194] on span "Approve" at bounding box center [788, 196] width 39 height 10
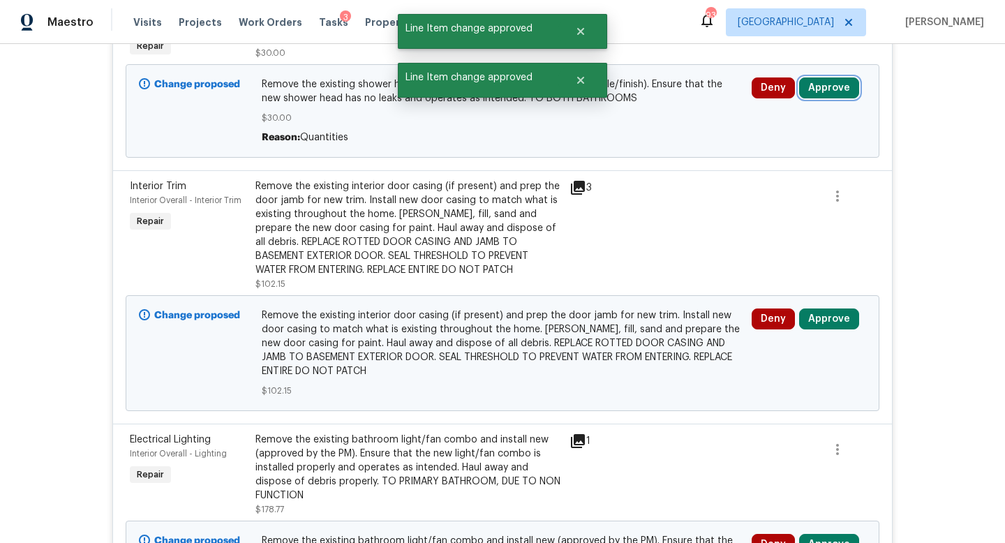
click at [817, 77] on button "Approve" at bounding box center [829, 87] width 60 height 21
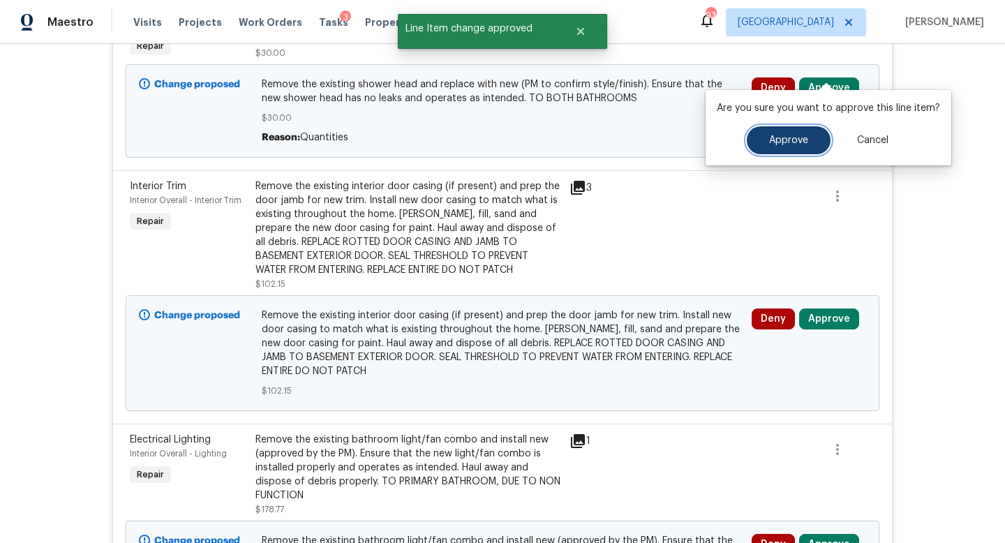
click at [794, 131] on button "Approve" at bounding box center [789, 140] width 84 height 28
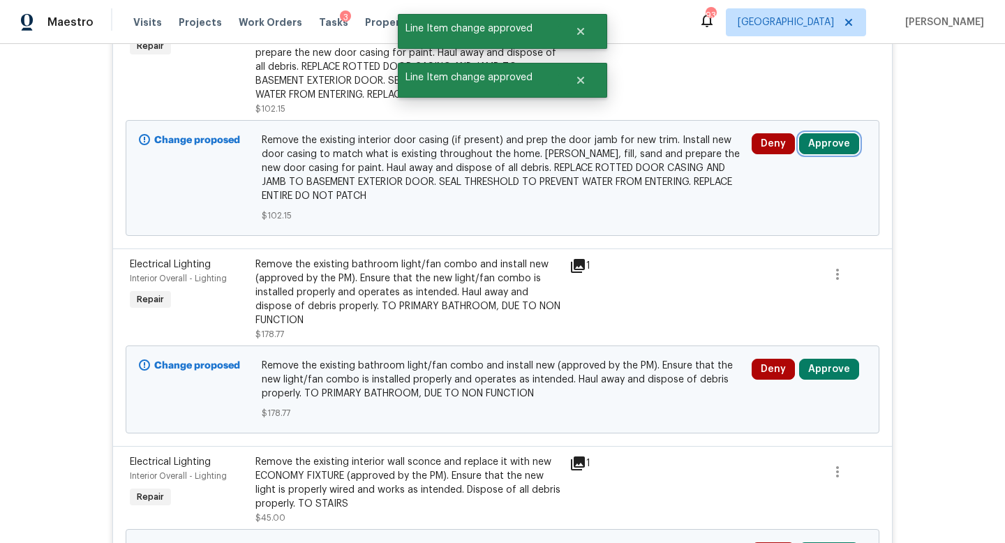
click at [819, 133] on button "Approve" at bounding box center [829, 143] width 60 height 21
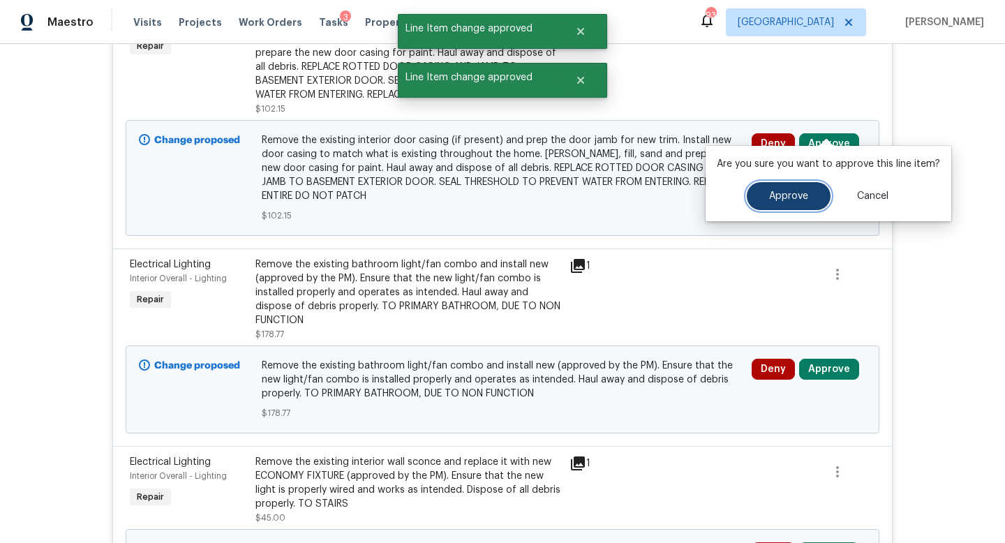
click at [789, 185] on button "Approve" at bounding box center [789, 196] width 84 height 28
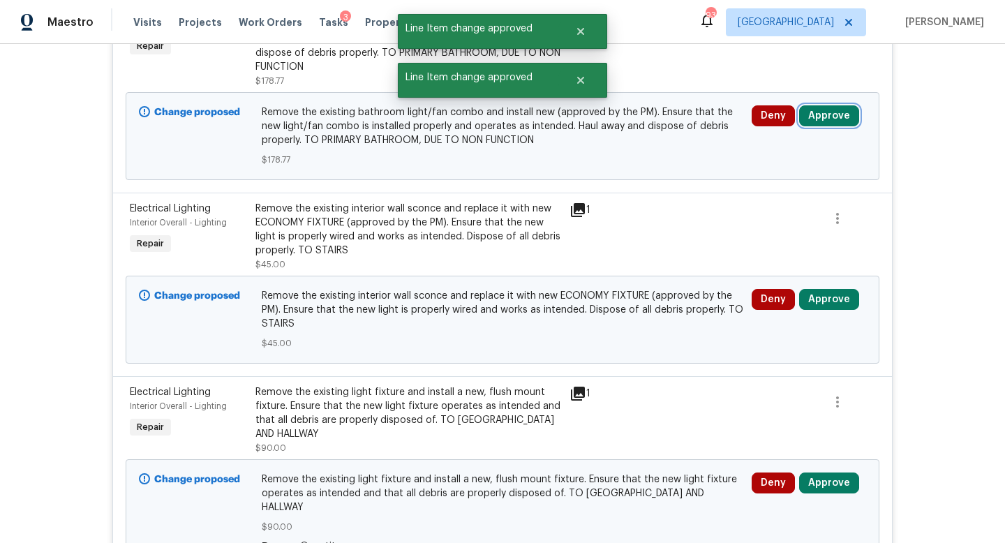
click at [831, 105] on button "Approve" at bounding box center [829, 115] width 60 height 21
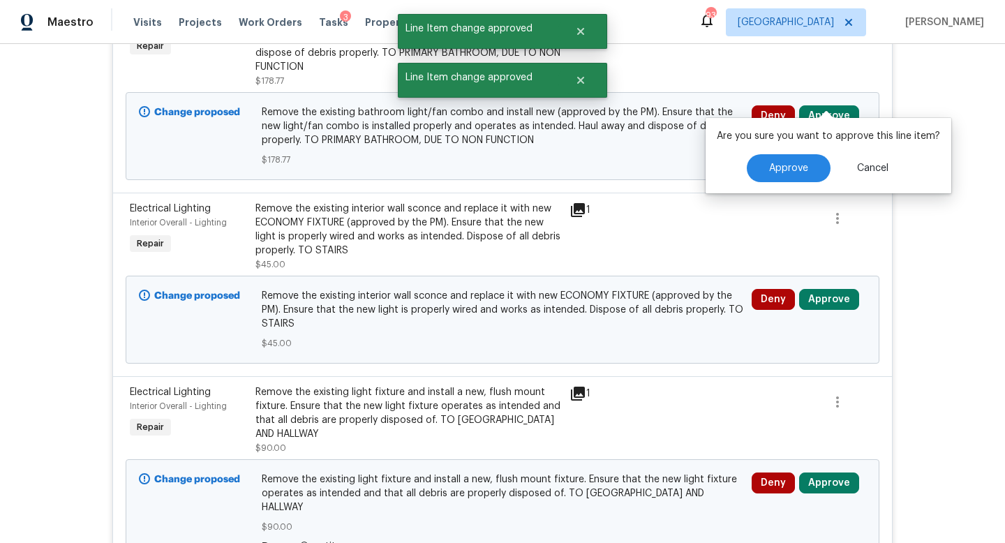
click at [789, 192] on div "Are you sure you want to approve this line item? Approve Cancel" at bounding box center [829, 155] width 246 height 75
click at [792, 174] on button "Approve" at bounding box center [789, 168] width 84 height 28
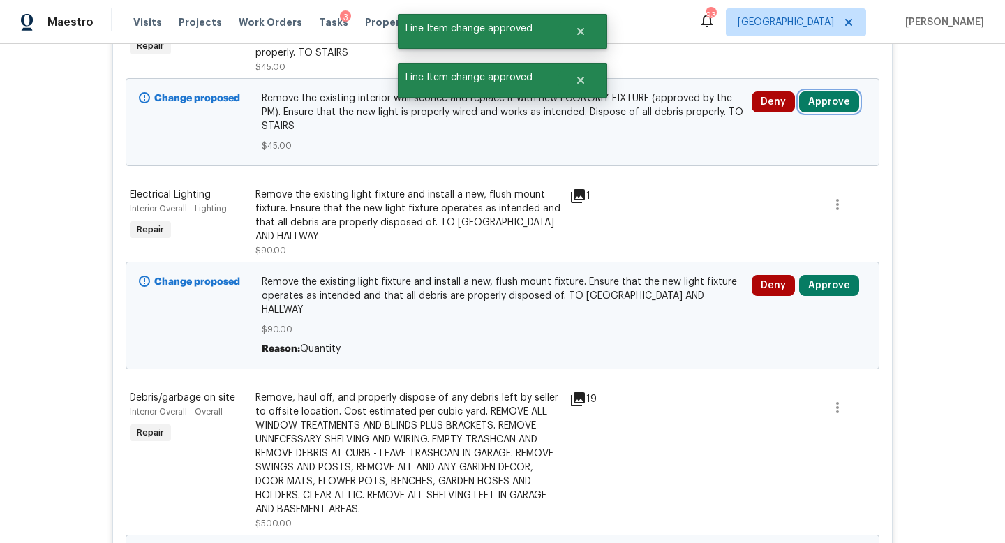
click at [812, 93] on button "Approve" at bounding box center [829, 101] width 60 height 21
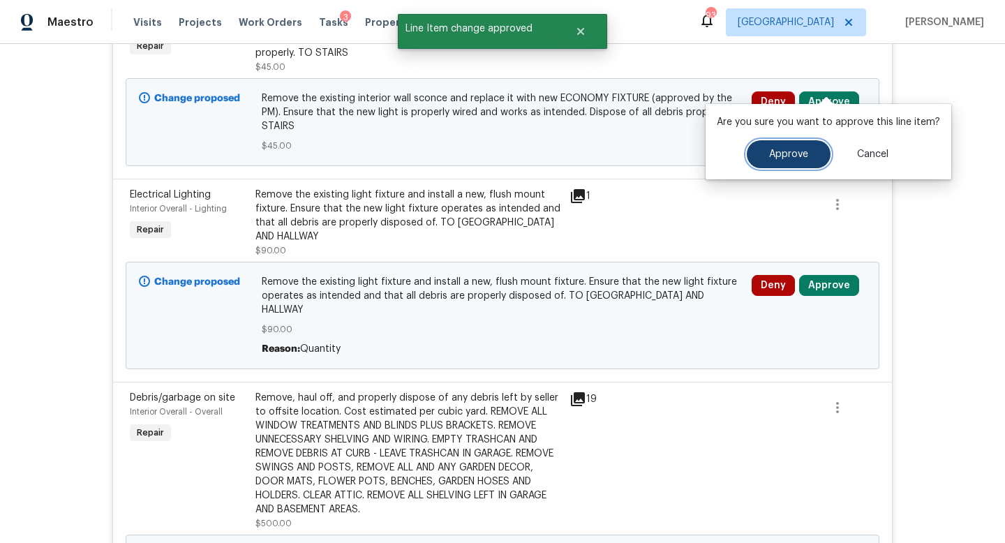
click at [785, 143] on button "Approve" at bounding box center [789, 154] width 84 height 28
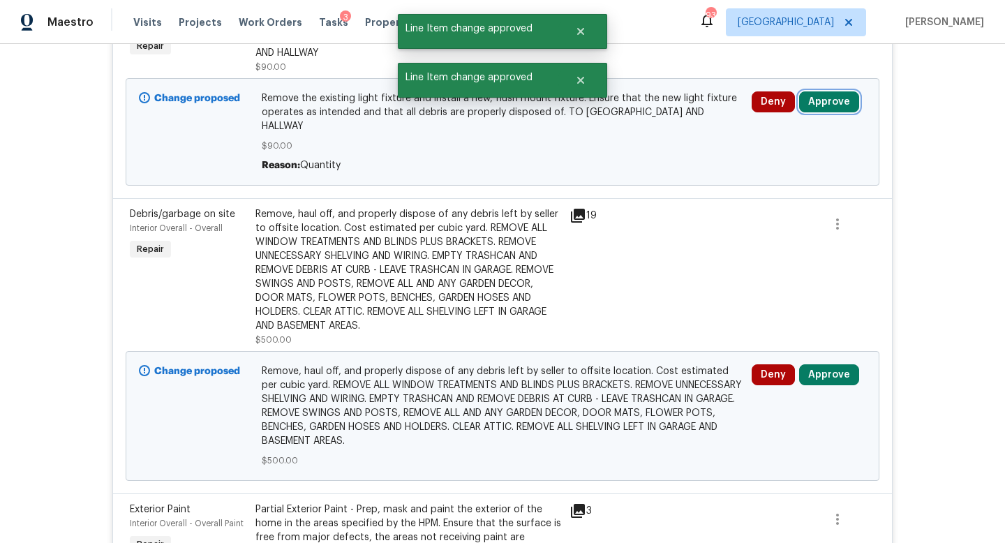
click at [814, 91] on button "Approve" at bounding box center [829, 101] width 60 height 21
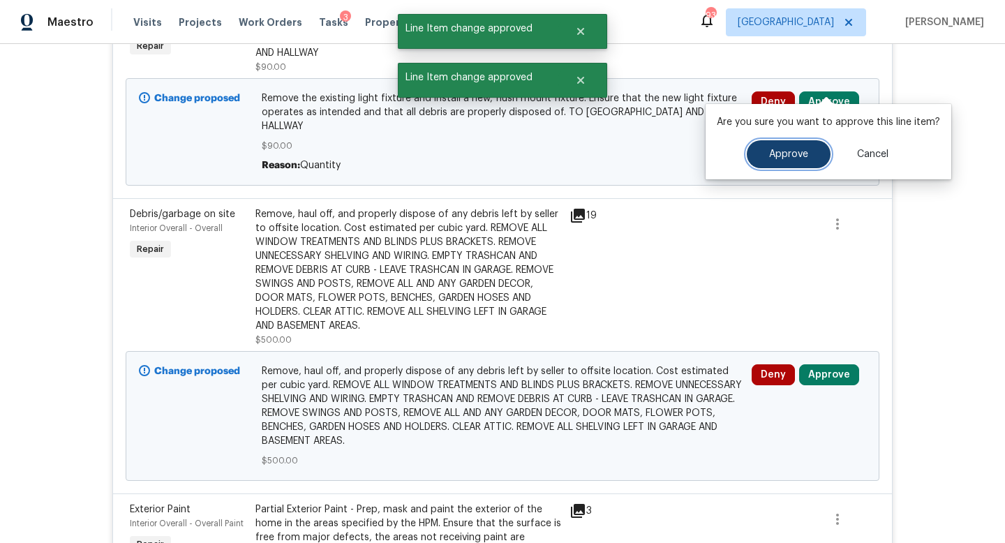
click at [787, 149] on span "Approve" at bounding box center [788, 154] width 39 height 10
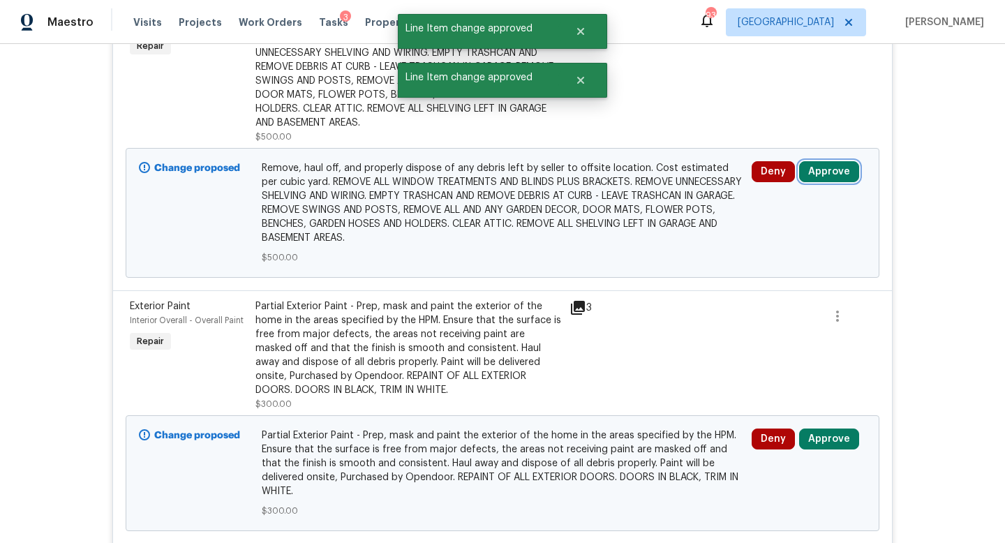
click at [826, 161] on button "Approve" at bounding box center [829, 171] width 60 height 21
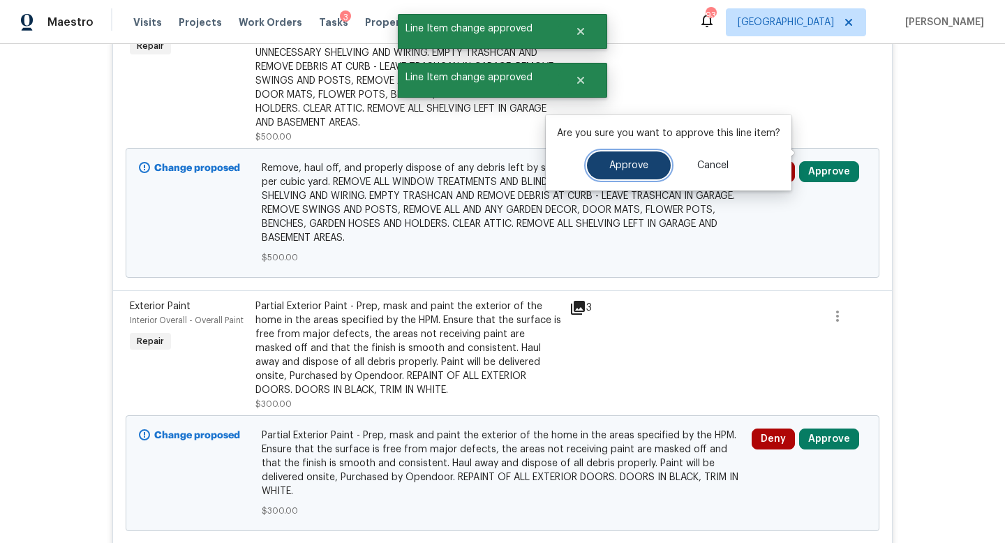
click at [644, 163] on span "Approve" at bounding box center [628, 166] width 39 height 10
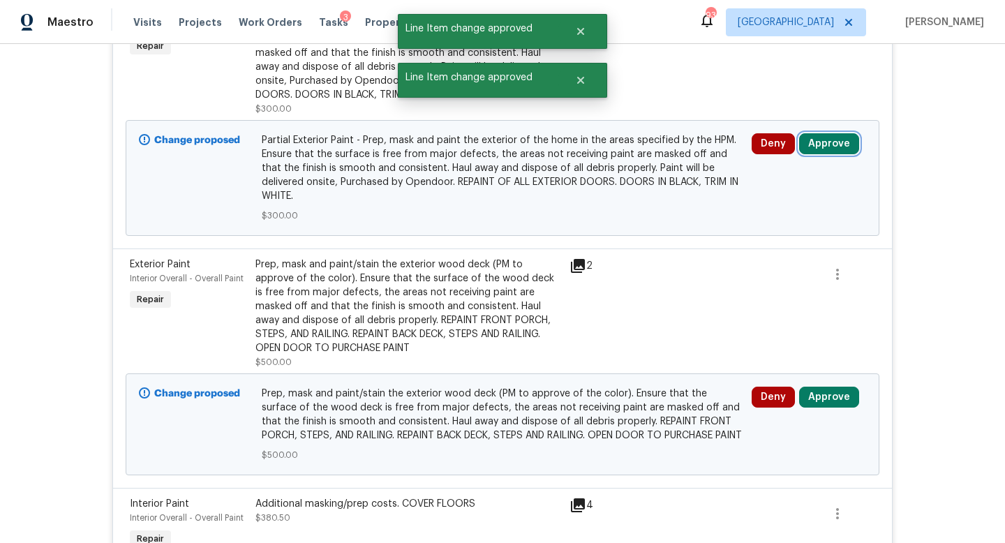
click at [820, 133] on button "Approve" at bounding box center [829, 143] width 60 height 21
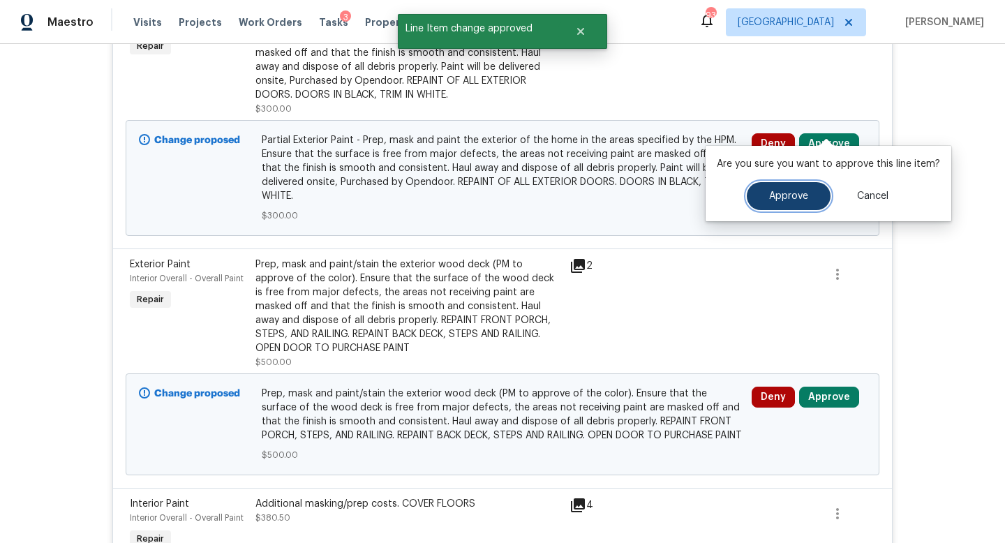
click at [781, 196] on span "Approve" at bounding box center [788, 196] width 39 height 10
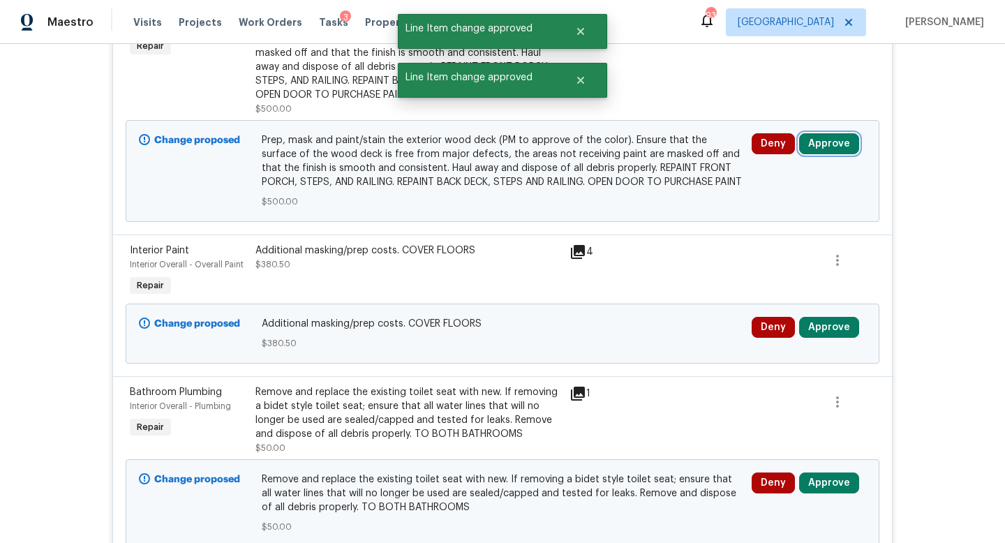
click at [835, 133] on button "Approve" at bounding box center [829, 143] width 60 height 21
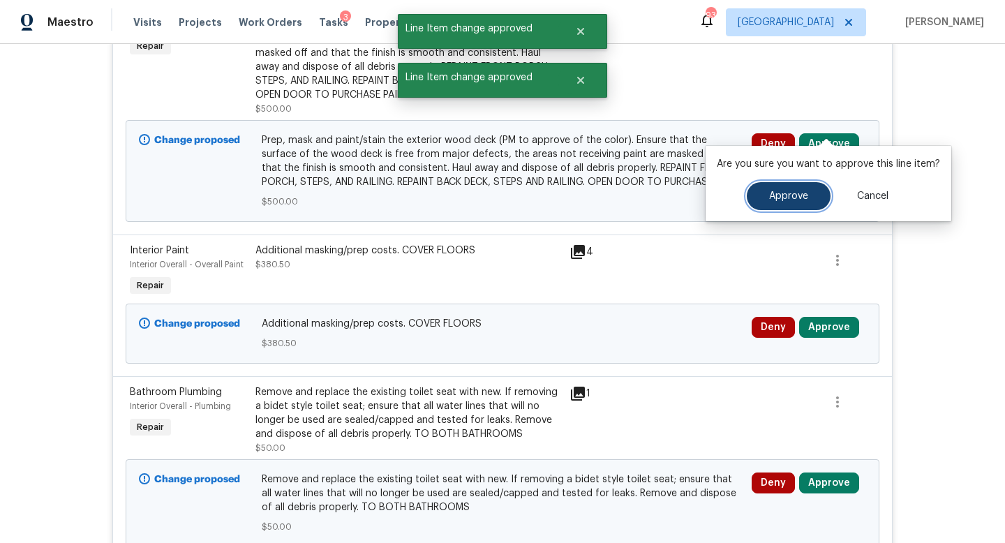
click at [782, 192] on span "Approve" at bounding box center [788, 196] width 39 height 10
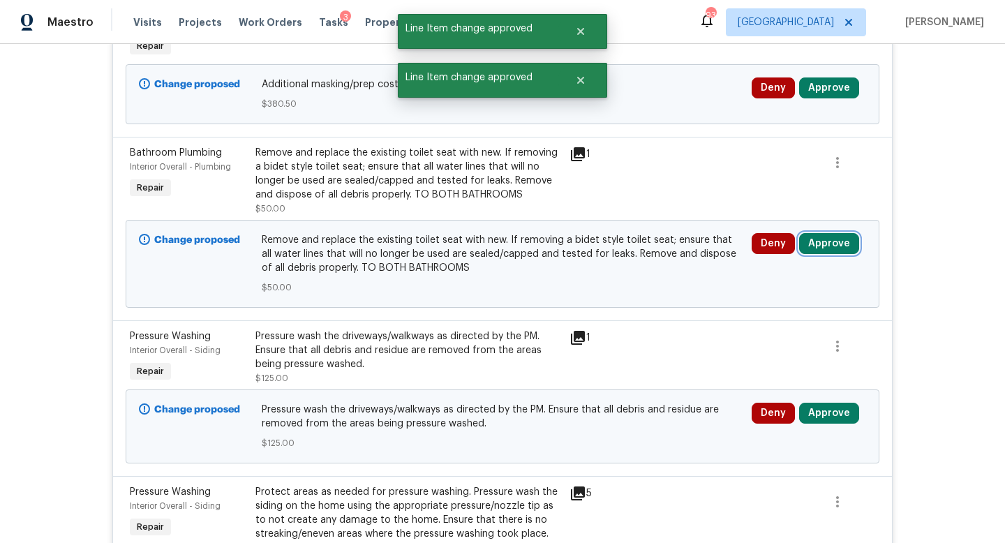
click at [823, 233] on button "Approve" at bounding box center [829, 243] width 60 height 21
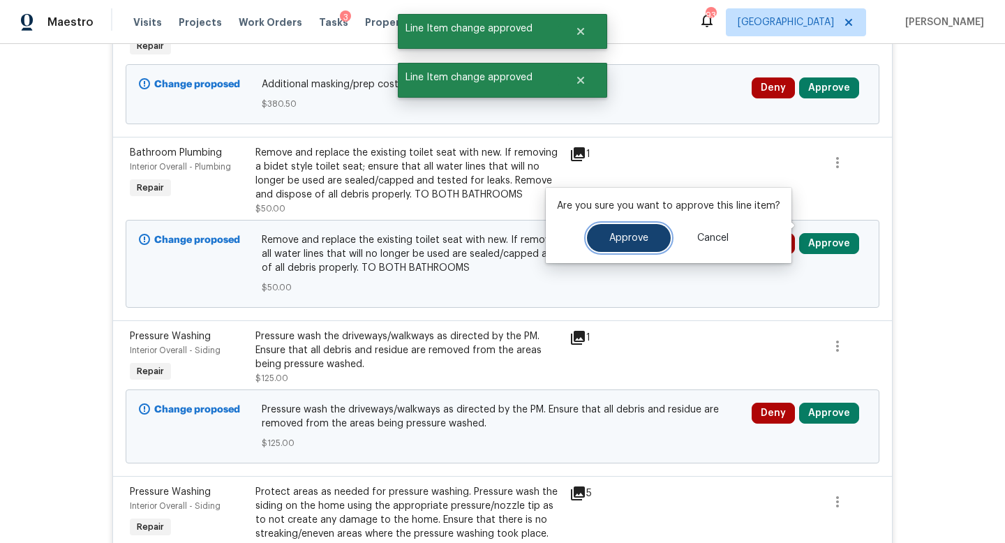
click at [657, 237] on button "Approve" at bounding box center [629, 238] width 84 height 28
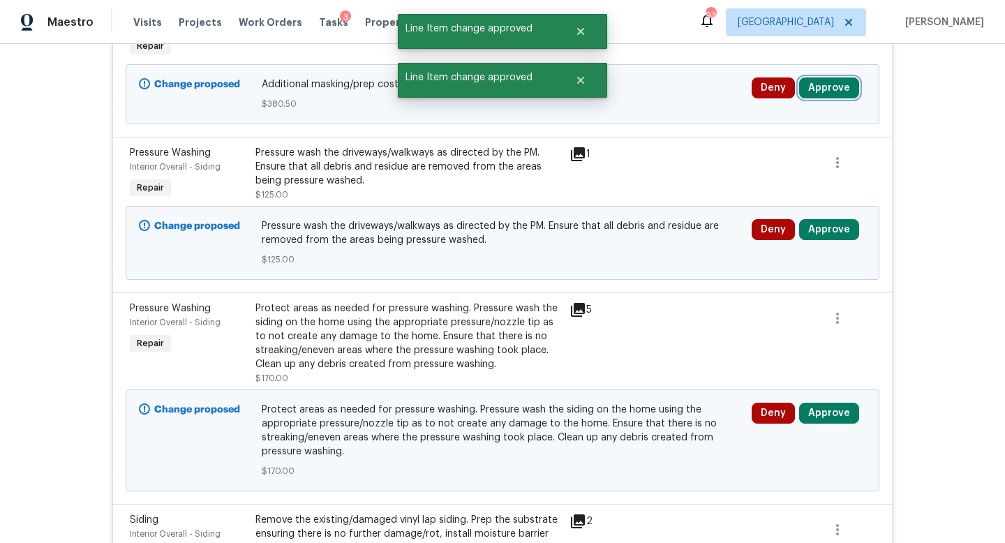
click at [824, 77] on button "Approve" at bounding box center [829, 87] width 60 height 21
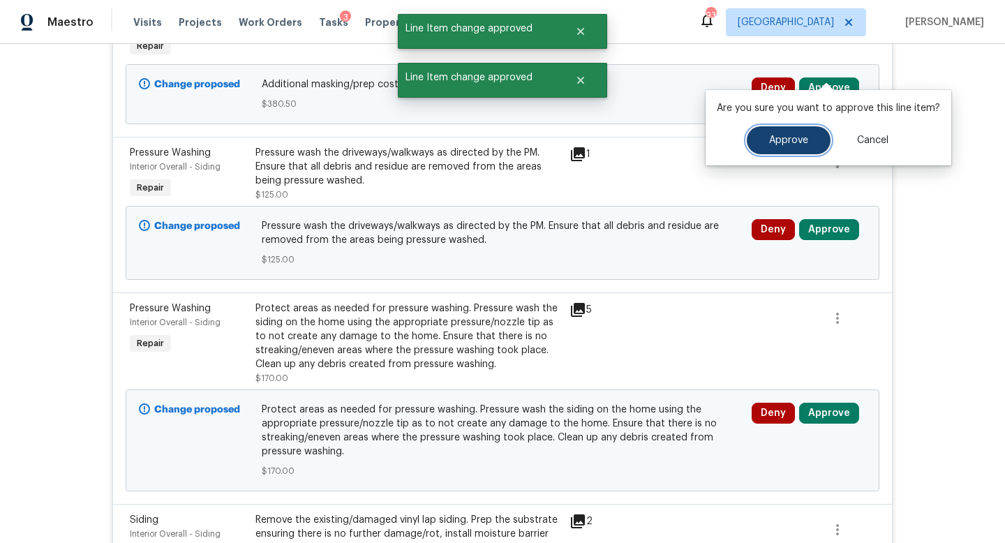
click at [760, 135] on button "Approve" at bounding box center [789, 140] width 84 height 28
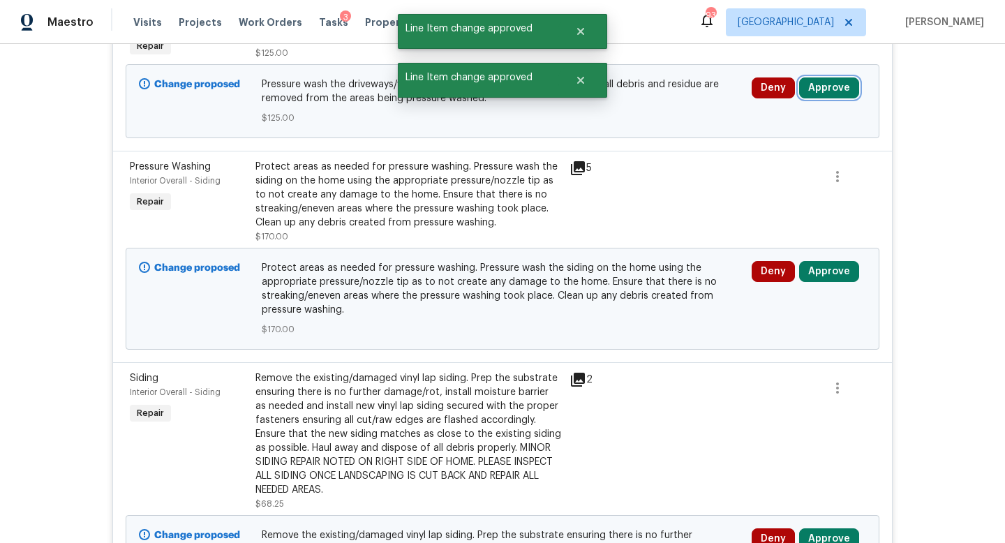
click at [830, 77] on button "Approve" at bounding box center [829, 87] width 60 height 21
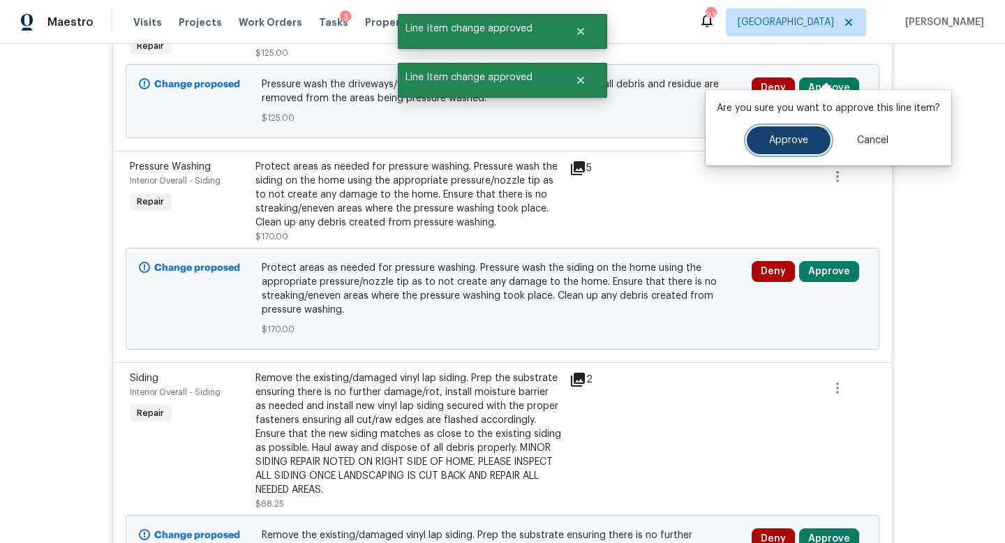
click at [778, 150] on button "Approve" at bounding box center [789, 140] width 84 height 28
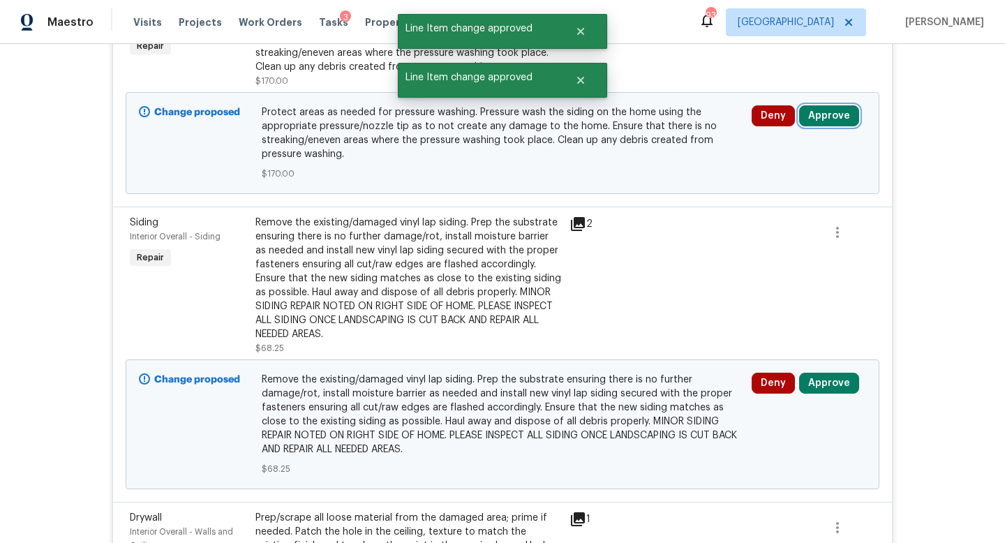
click at [837, 105] on button "Approve" at bounding box center [829, 115] width 60 height 21
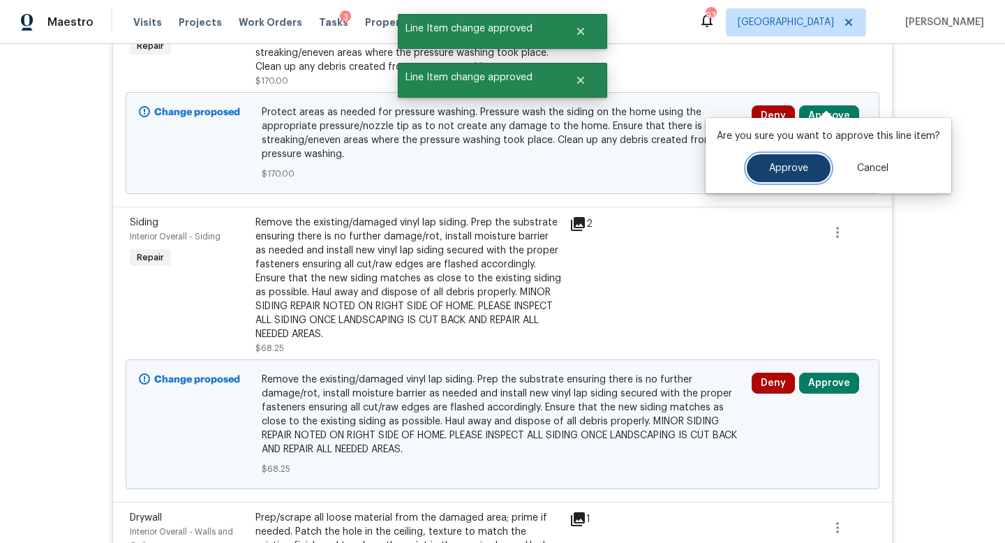
click at [768, 157] on button "Approve" at bounding box center [789, 168] width 84 height 28
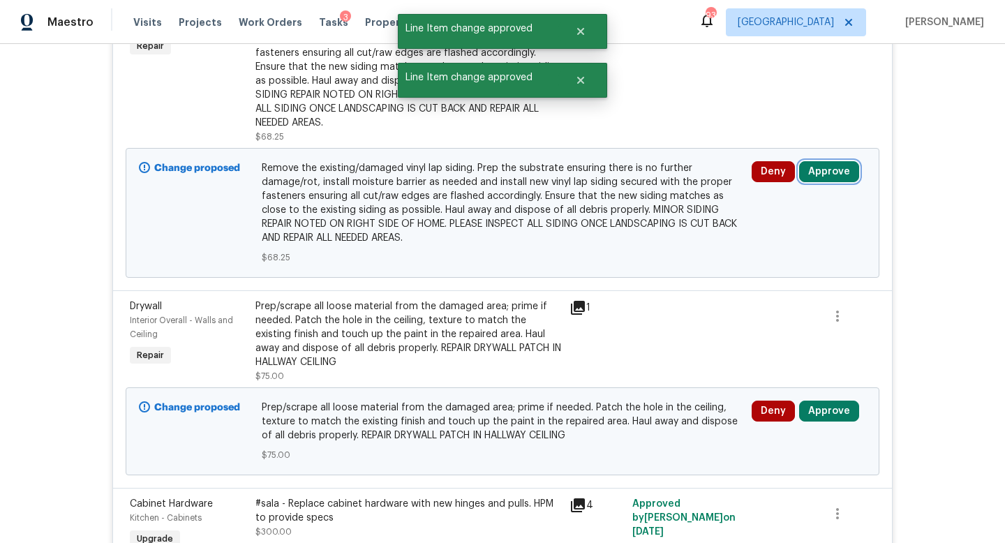
click at [809, 161] on button "Approve" at bounding box center [829, 171] width 60 height 21
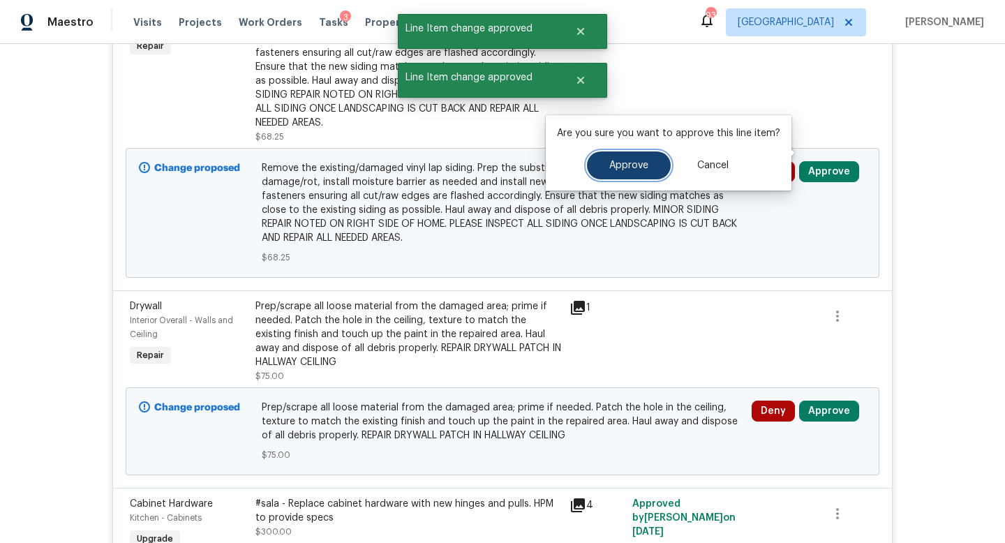
click at [651, 170] on button "Approve" at bounding box center [629, 165] width 84 height 28
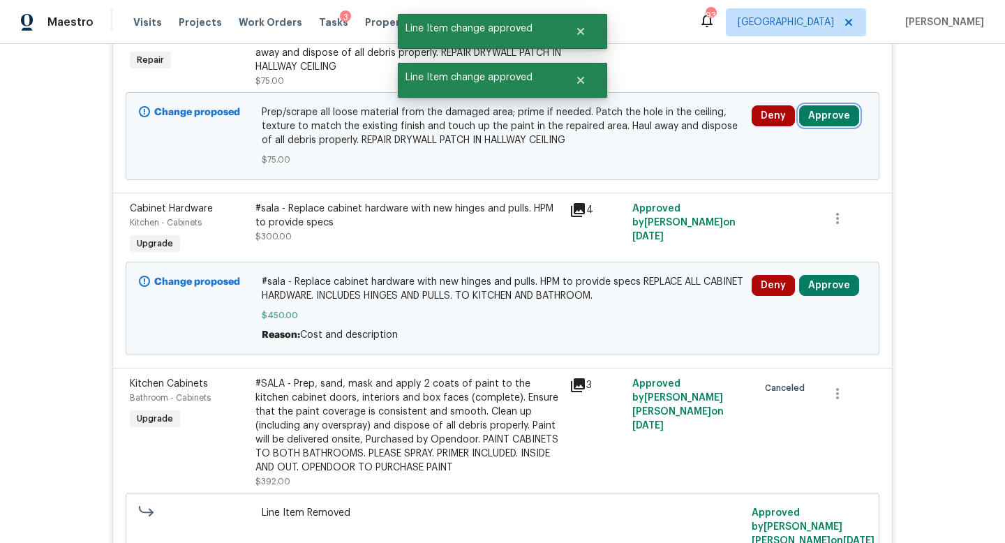
click at [819, 105] on button "Approve" at bounding box center [829, 115] width 60 height 21
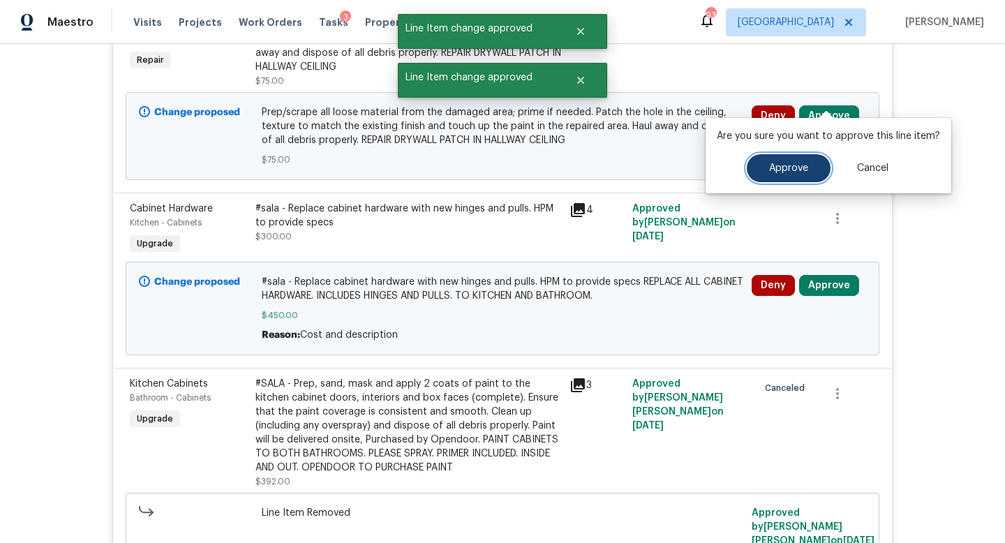
click at [750, 170] on button "Approve" at bounding box center [789, 168] width 84 height 28
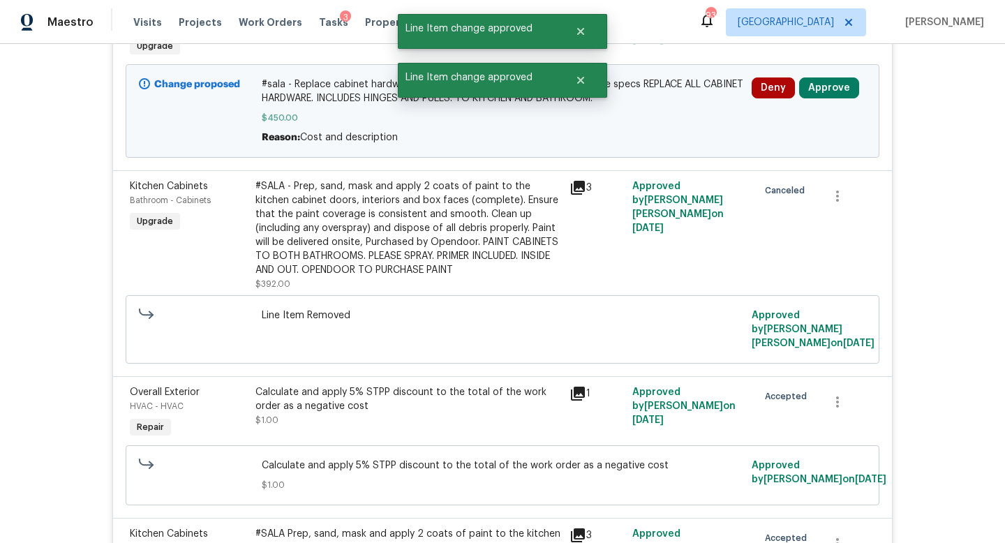
click at [829, 80] on div "Deny Approve" at bounding box center [809, 110] width 123 height 75
click at [827, 77] on button "Approve" at bounding box center [829, 87] width 60 height 21
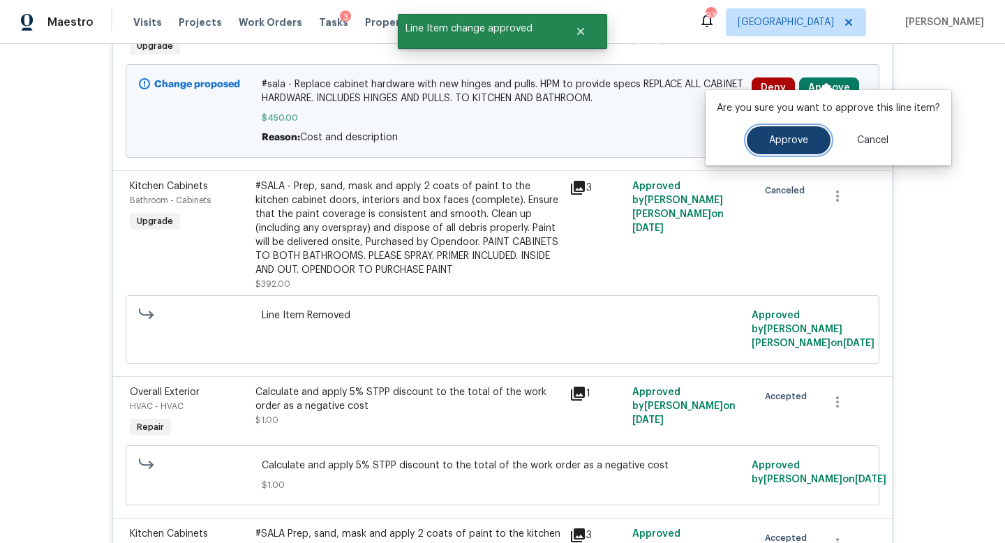
click at [780, 136] on span "Approve" at bounding box center [788, 140] width 39 height 10
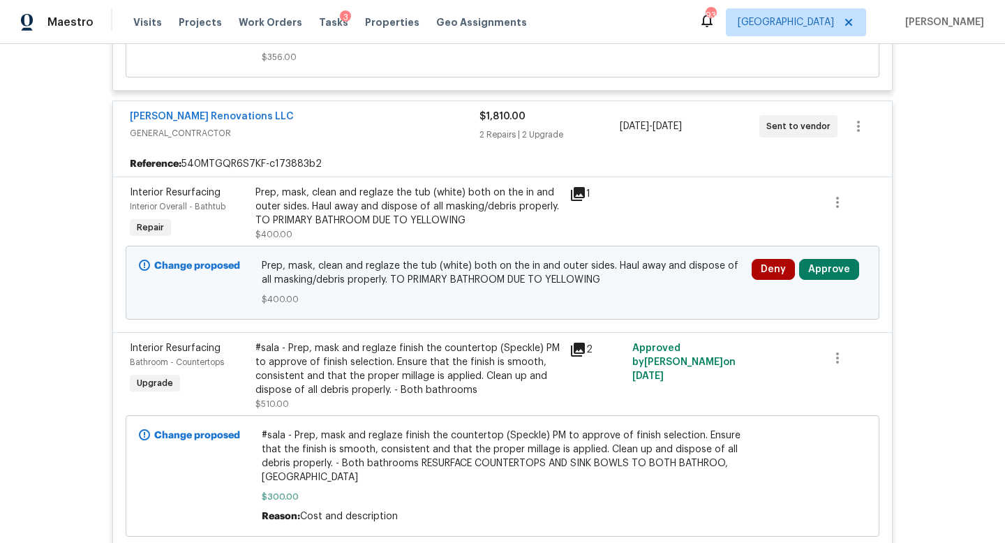
scroll to position [7681, 0]
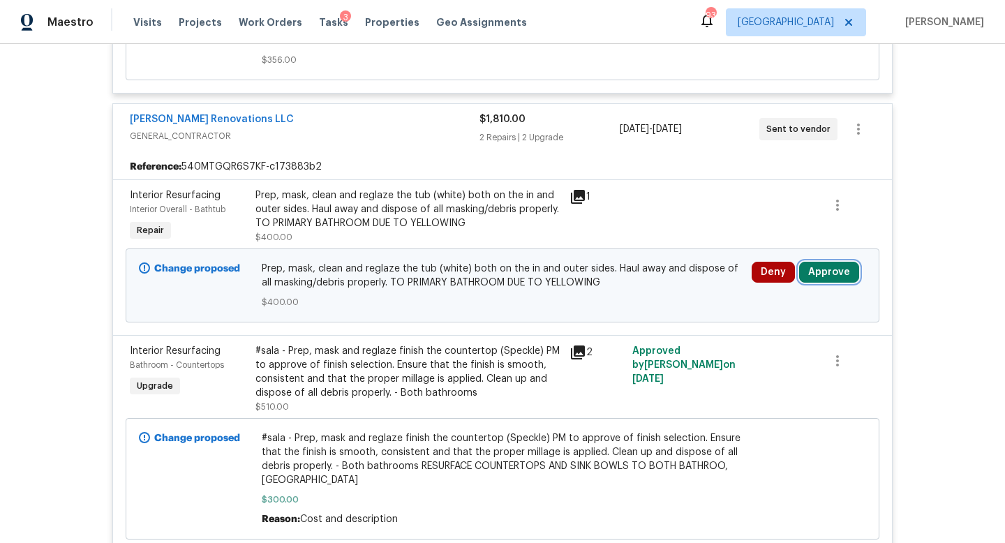
click at [822, 262] on button "Approve" at bounding box center [829, 272] width 60 height 21
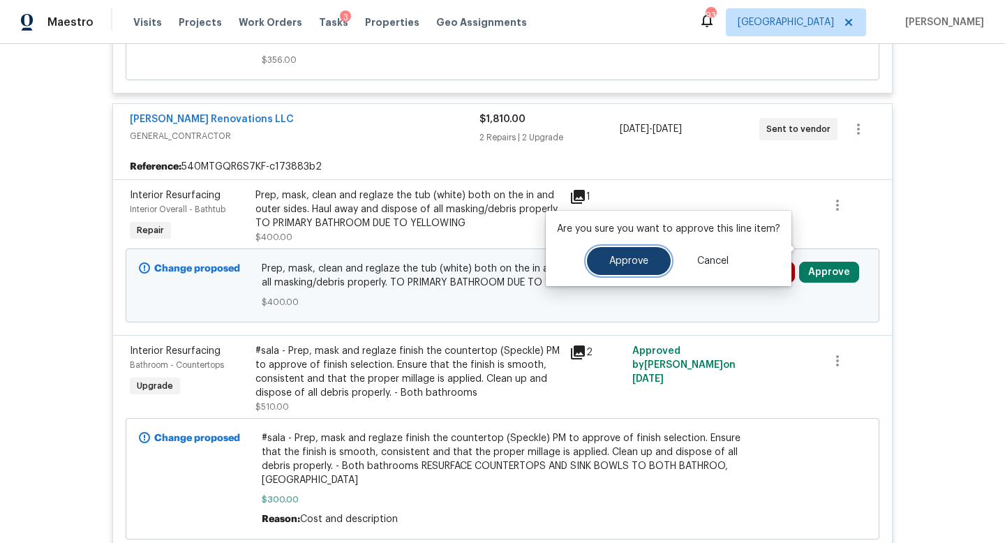
click at [644, 259] on span "Approve" at bounding box center [628, 261] width 39 height 10
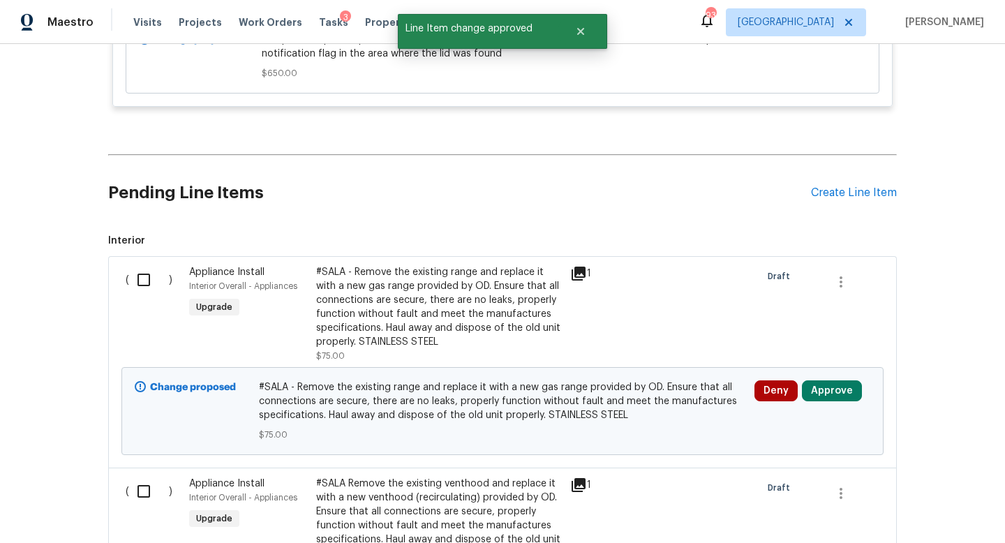
scroll to position [9108, 0]
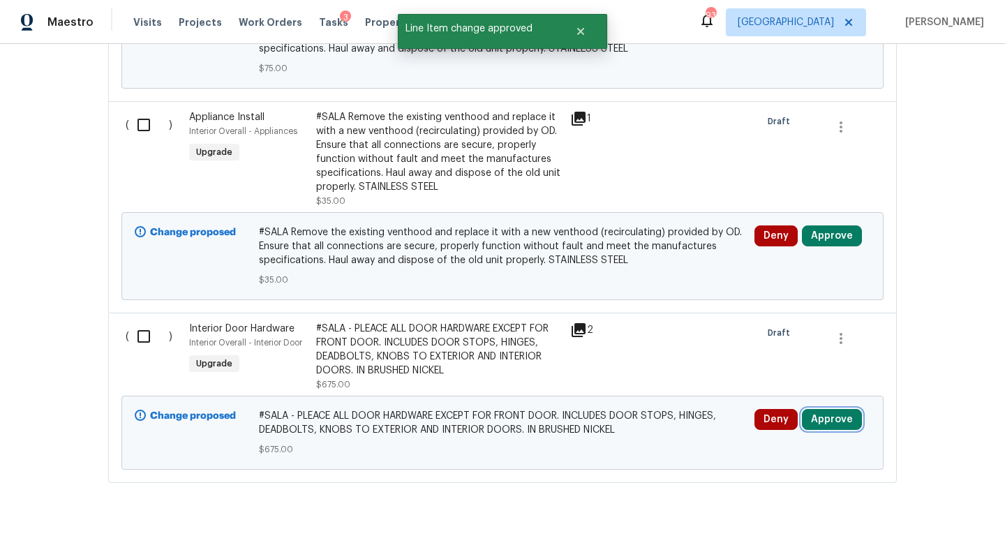
click at [820, 409] on button "Approve" at bounding box center [832, 419] width 60 height 21
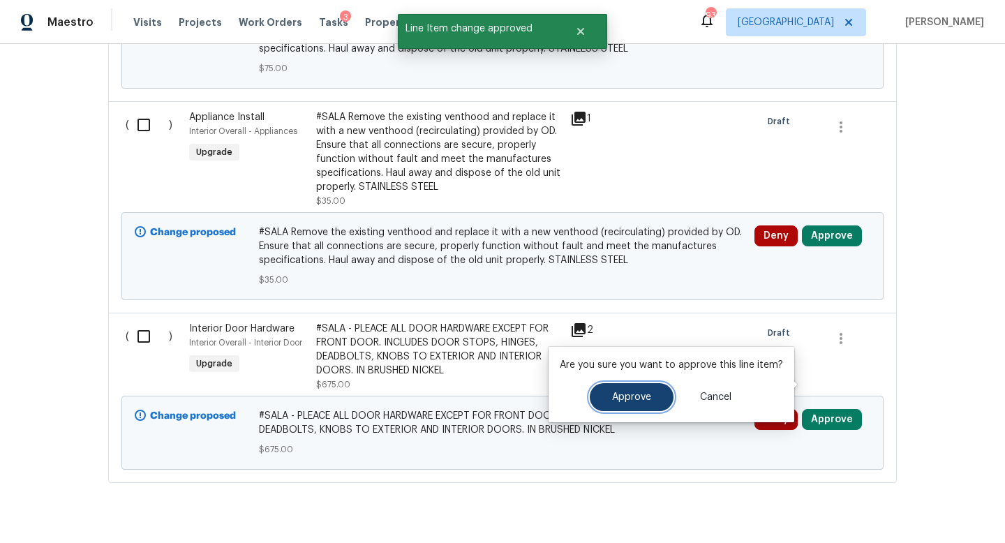
click at [650, 394] on button "Approve" at bounding box center [632, 397] width 84 height 28
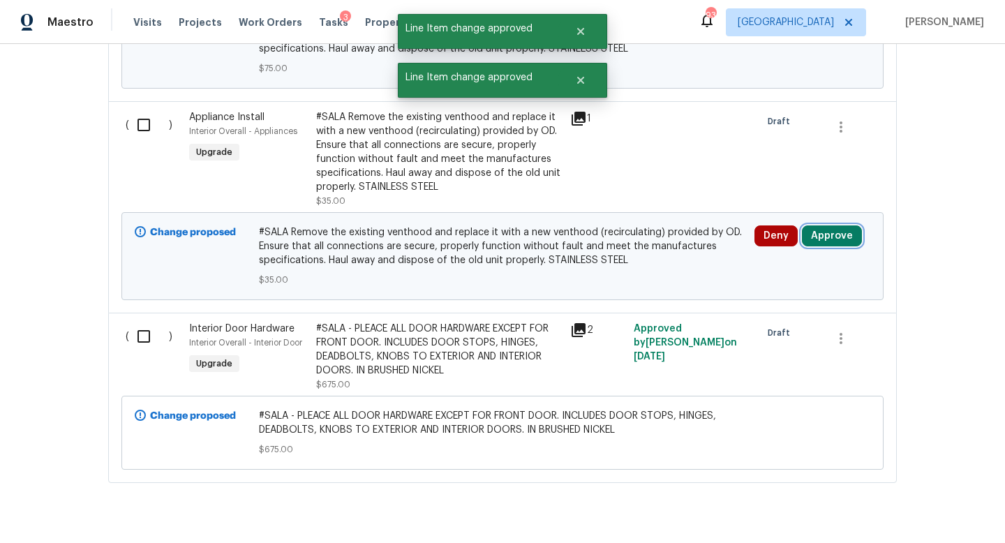
click at [824, 225] on button "Approve" at bounding box center [832, 235] width 60 height 21
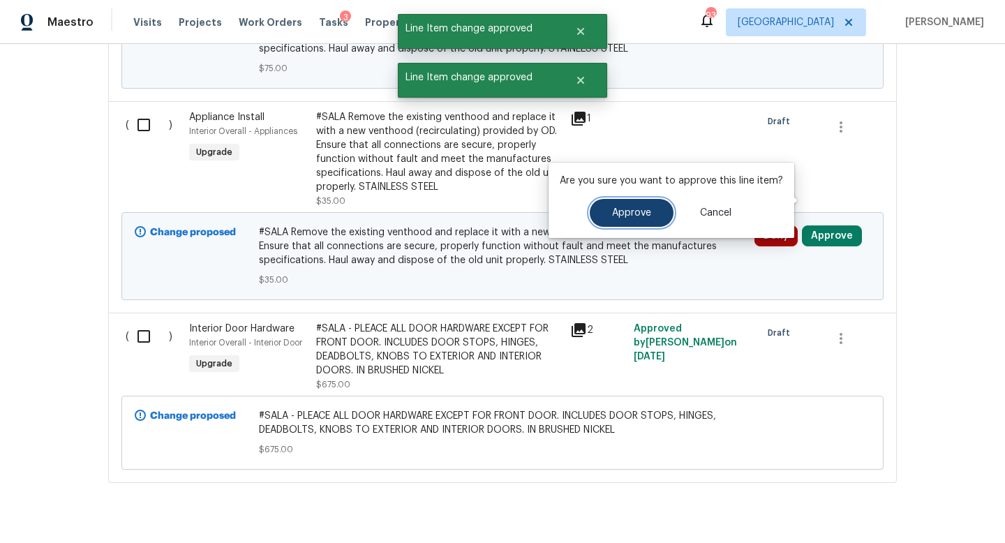
click at [645, 218] on span "Approve" at bounding box center [631, 213] width 39 height 10
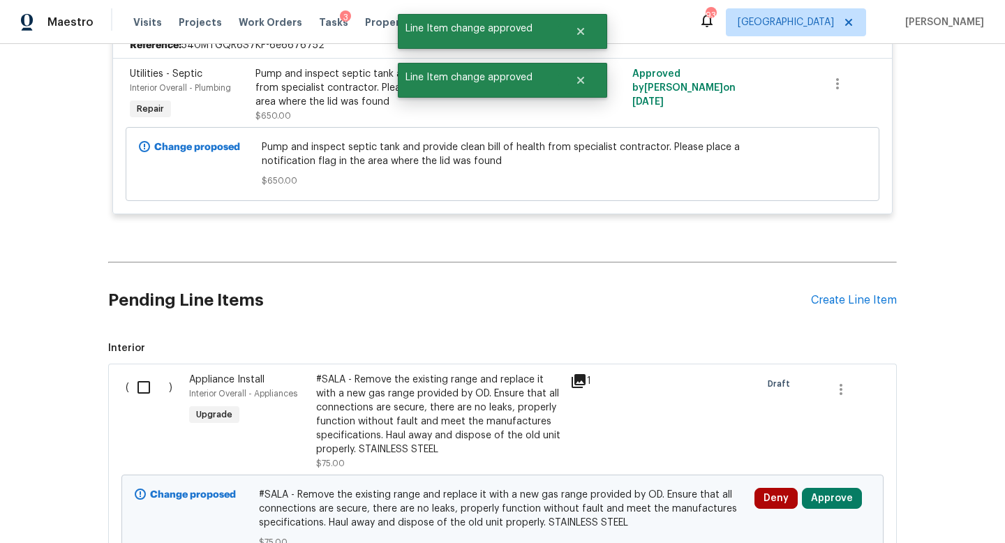
scroll to position [8639, 0]
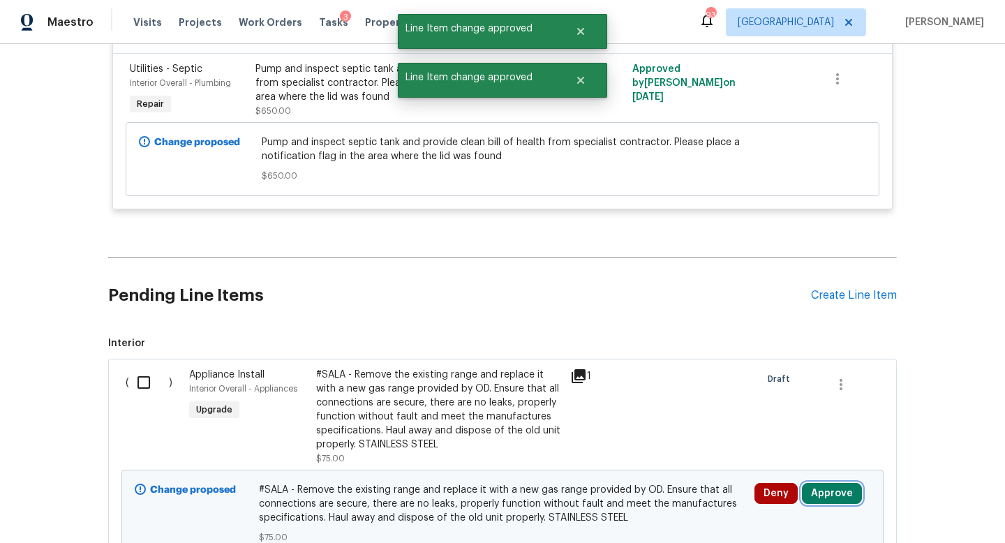
click at [833, 483] on button "Approve" at bounding box center [832, 493] width 60 height 21
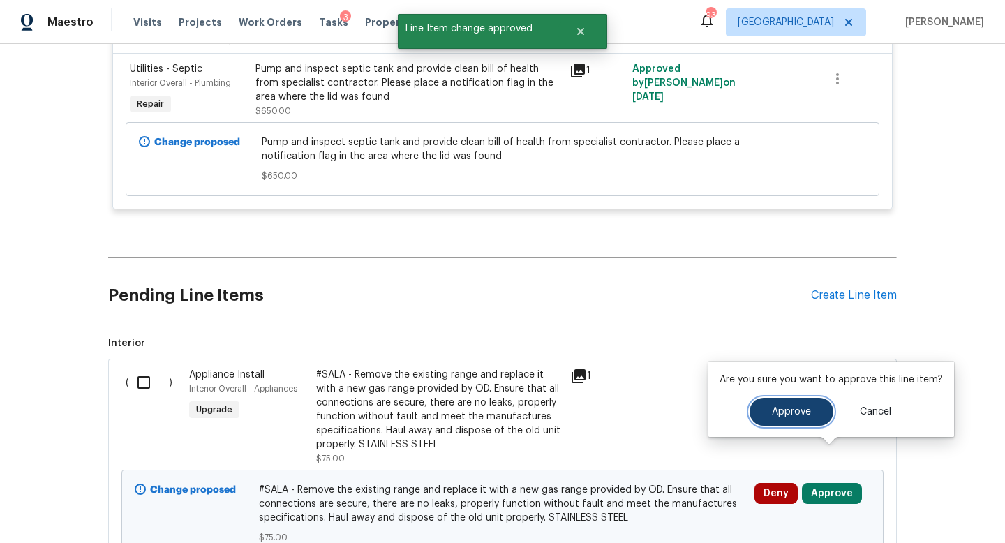
click at [777, 420] on button "Approve" at bounding box center [792, 412] width 84 height 28
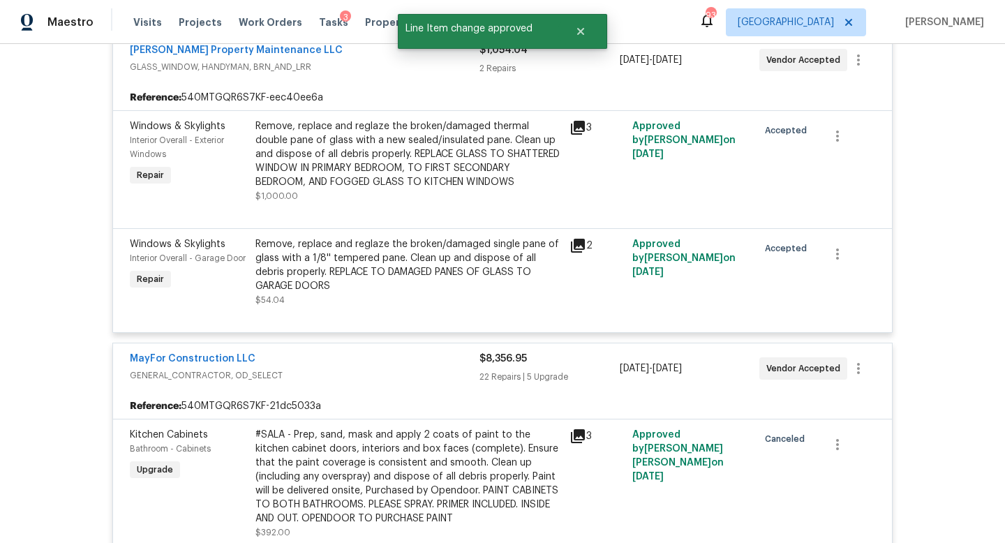
scroll to position [0, 0]
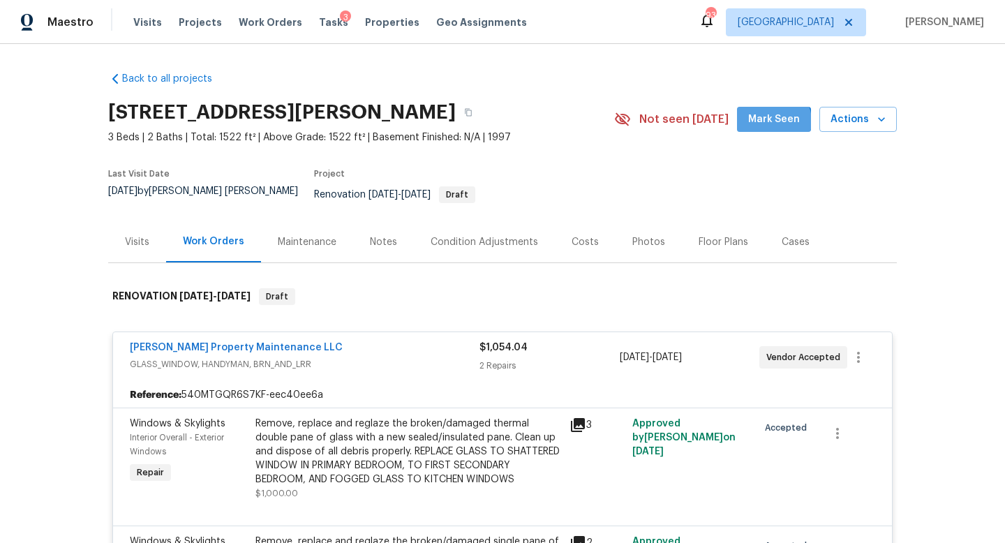
click at [778, 121] on span "Mark Seen" at bounding box center [774, 119] width 52 height 17
click at [387, 239] on div "Notes" at bounding box center [383, 241] width 61 height 41
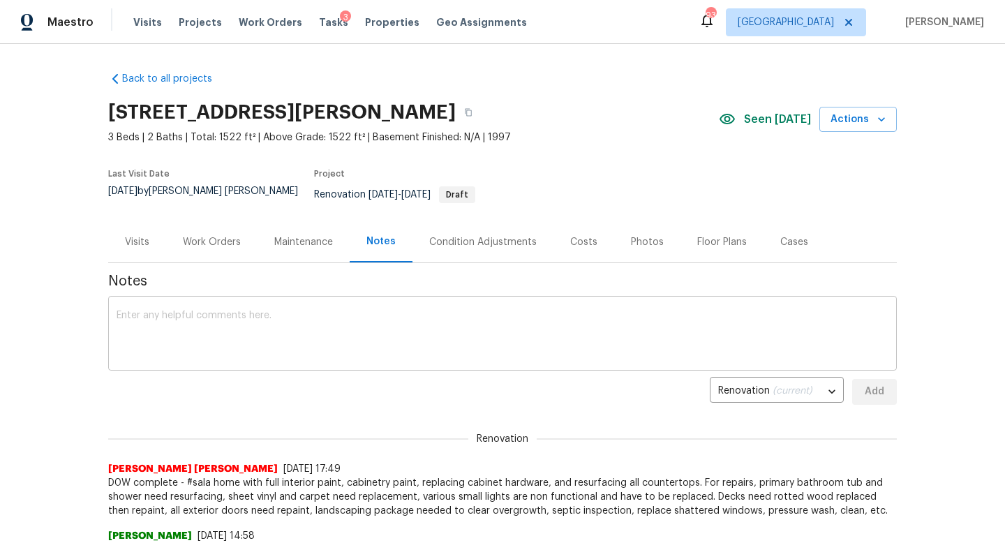
click at [303, 311] on textarea at bounding box center [503, 335] width 772 height 49
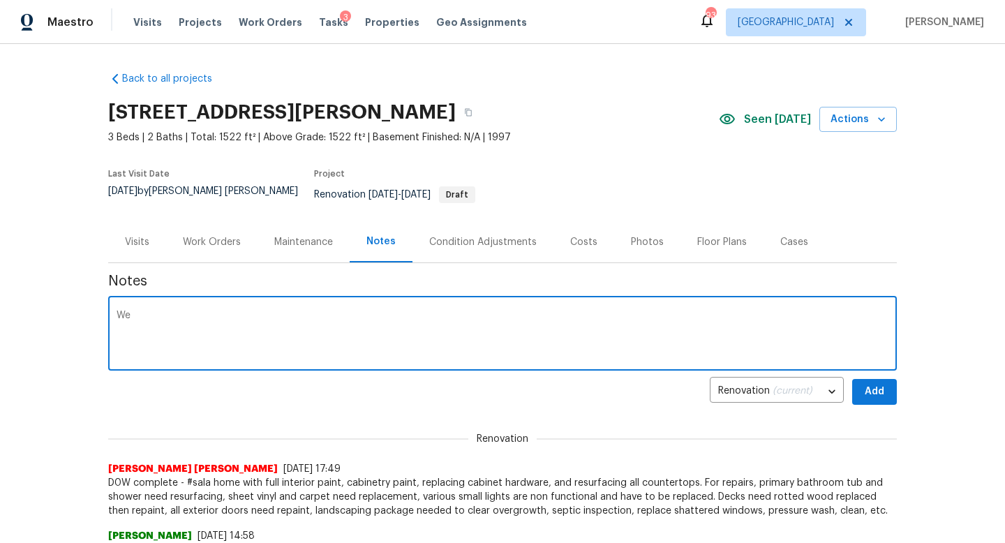
type textarea "W"
type textarea "Change orders approved."
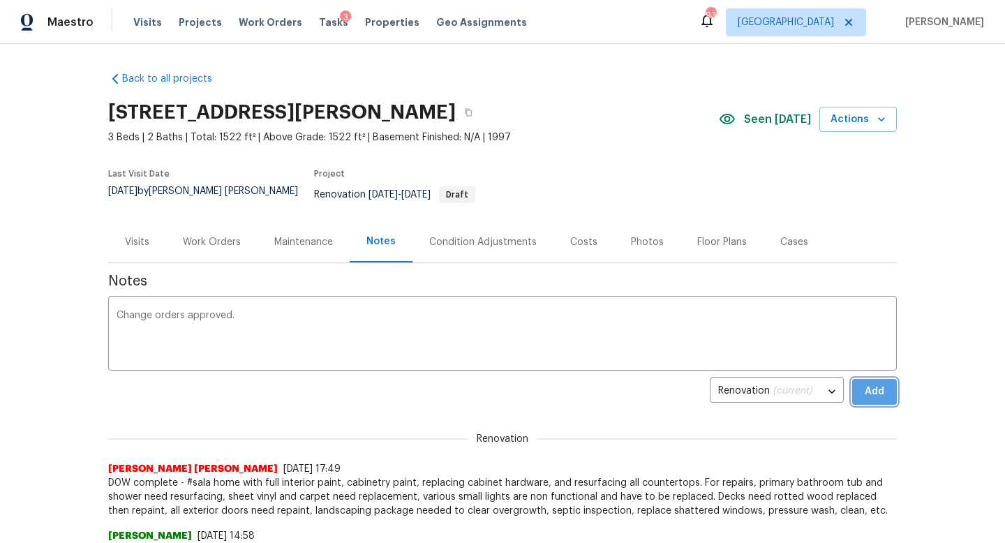
click at [864, 385] on span "Add" at bounding box center [874, 391] width 22 height 17
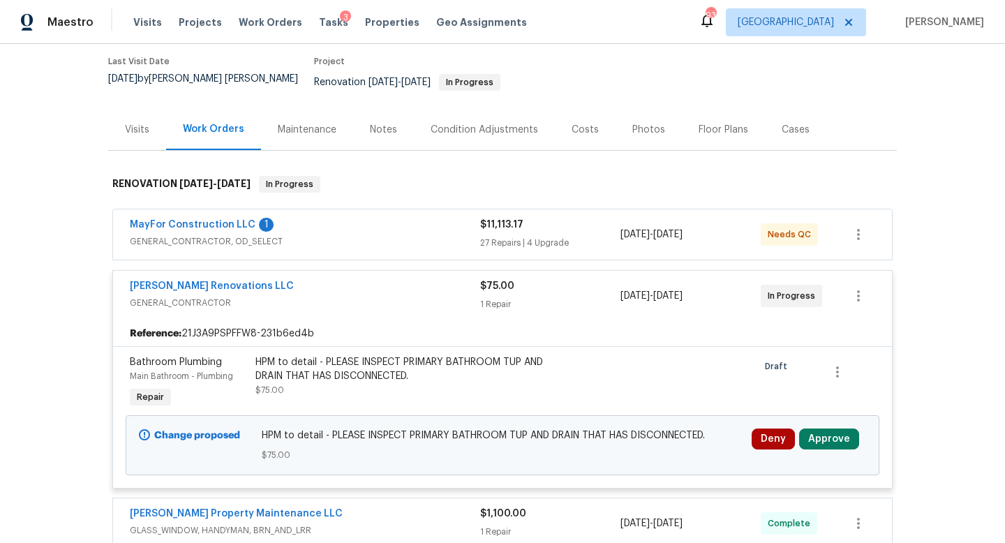
scroll to position [236, 0]
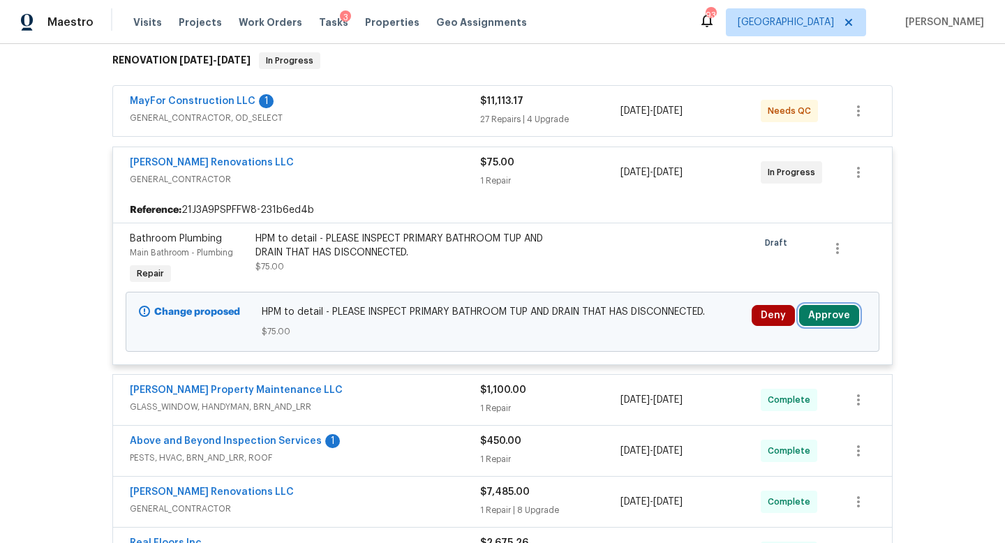
click at [830, 305] on button "Approve" at bounding box center [829, 315] width 60 height 21
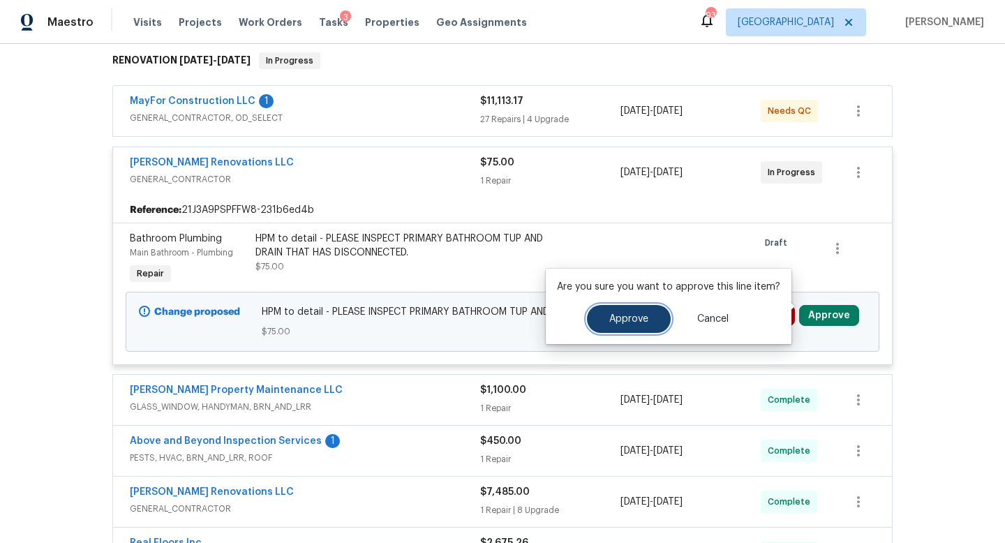
click at [613, 317] on span "Approve" at bounding box center [628, 319] width 39 height 10
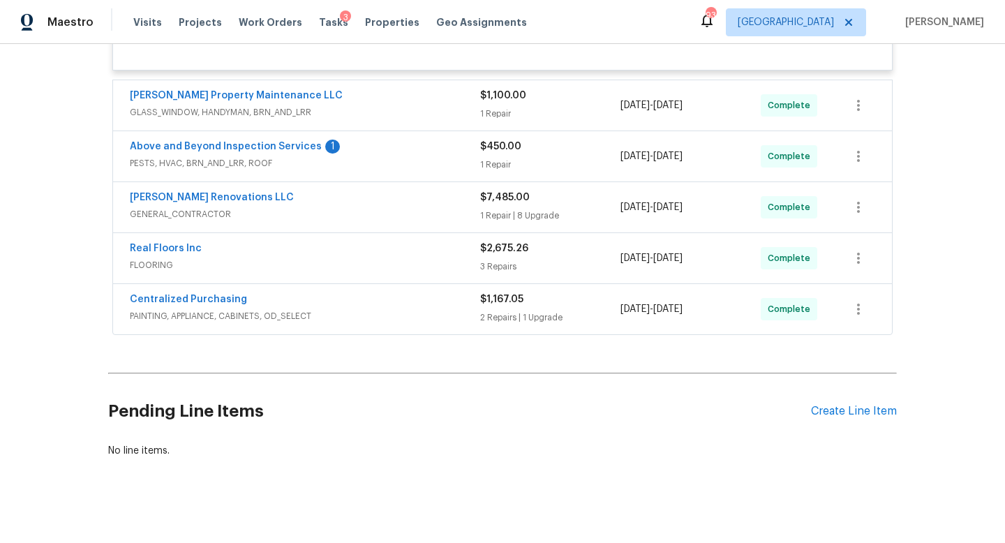
scroll to position [0, 0]
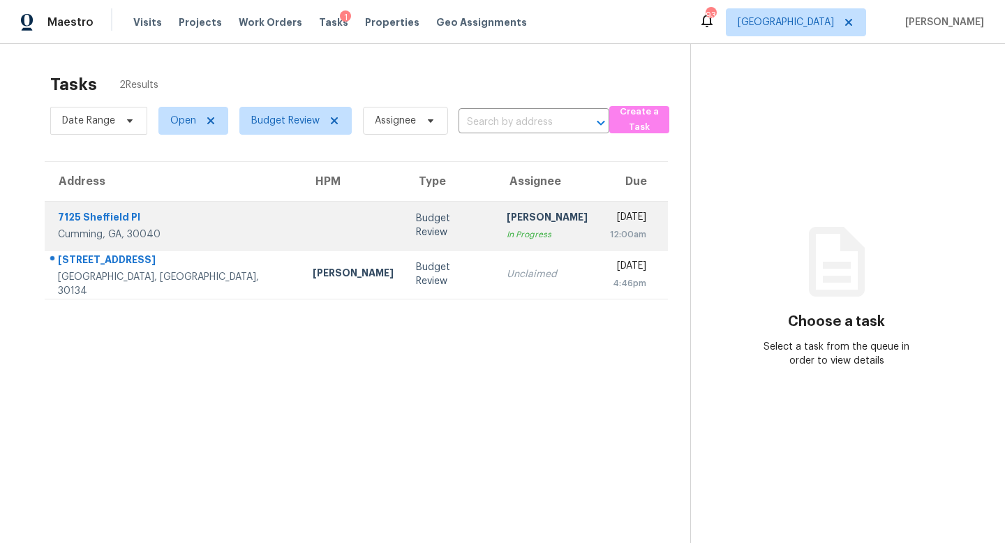
click at [416, 225] on div "Budget Review" at bounding box center [450, 225] width 68 height 28
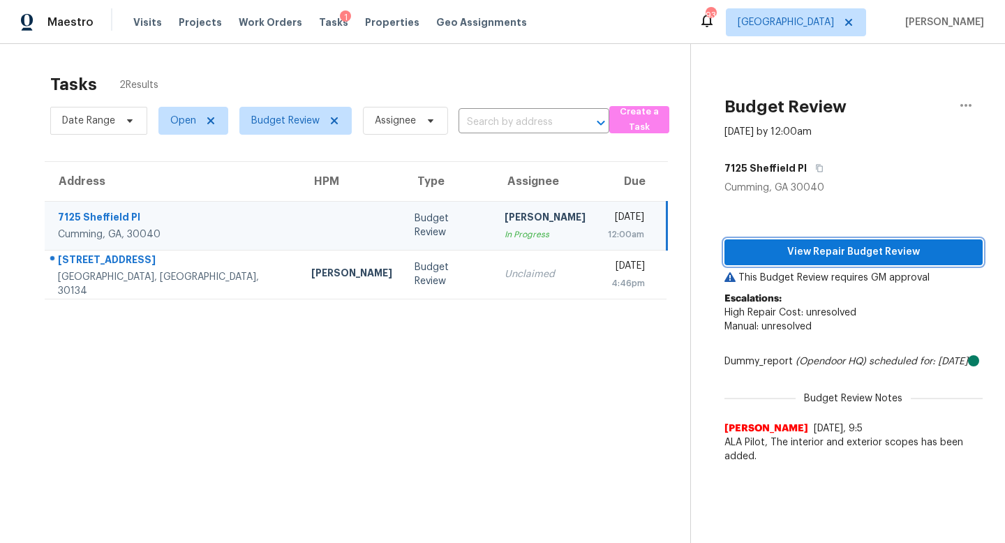
click at [733, 248] on button "View Repair Budget Review" at bounding box center [854, 252] width 258 height 26
